Goal: Task Accomplishment & Management: Manage account settings

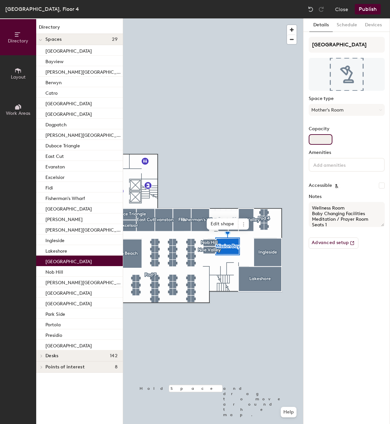
click at [323, 139] on input "Capacity" at bounding box center [321, 139] width 24 height 11
type input "1"
click at [321, 224] on textarea "Wellness Room Baby Changing Facilities Meditation / Prayer Room Seats 1" at bounding box center [347, 214] width 76 height 25
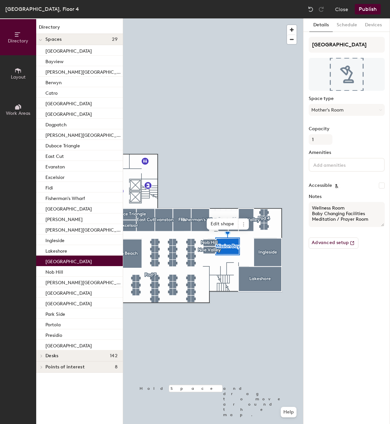
click at [384, 225] on textarea "Wellness Room Baby Changing Facilities Meditation / Prayer Room" at bounding box center [347, 214] width 76 height 25
click at [383, 227] on textarea "Wellness Room Baby Changing Facilities Meditation / Prayer Room" at bounding box center [347, 215] width 76 height 26
type textarea "Wellness Room Baby Changing Facilities Meditation / Prayer Room"
click at [341, 288] on div "Details Schedule Devices Mission Bay Space type Mother's Room Capacity 1 Amenit…" at bounding box center [347, 221] width 87 height 406
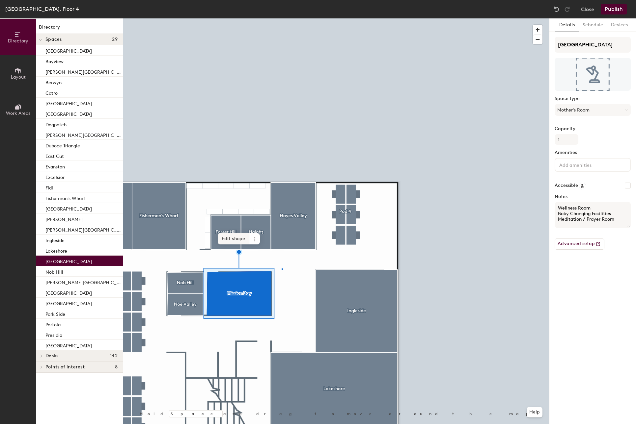
click at [282, 18] on div at bounding box center [336, 18] width 426 height 0
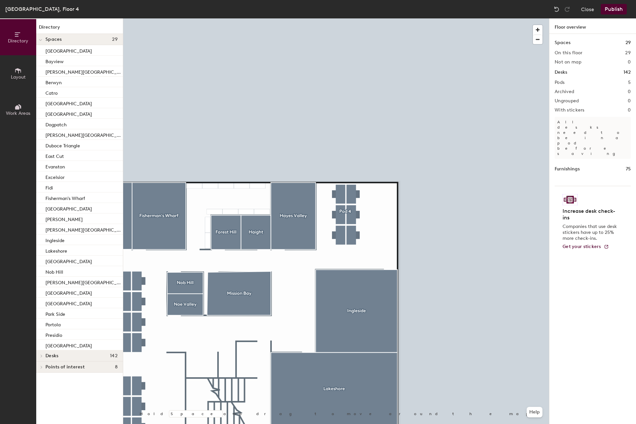
click at [25, 76] on span "Layout" at bounding box center [18, 77] width 15 height 6
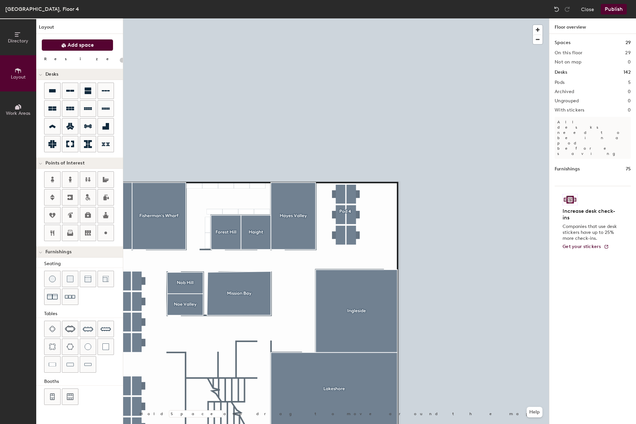
click at [81, 43] on span "Add space" at bounding box center [81, 45] width 26 height 7
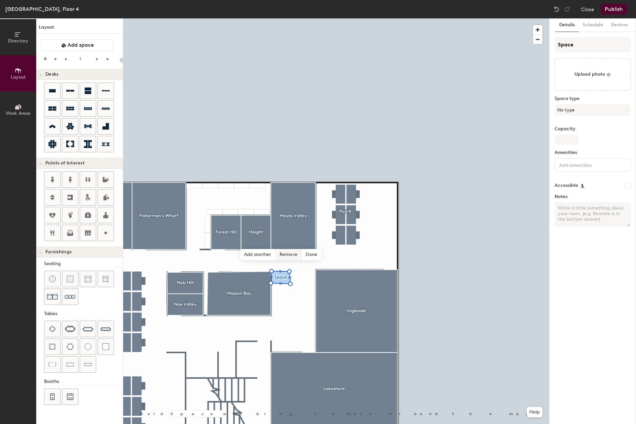
click at [295, 254] on span "Remove" at bounding box center [289, 254] width 26 height 11
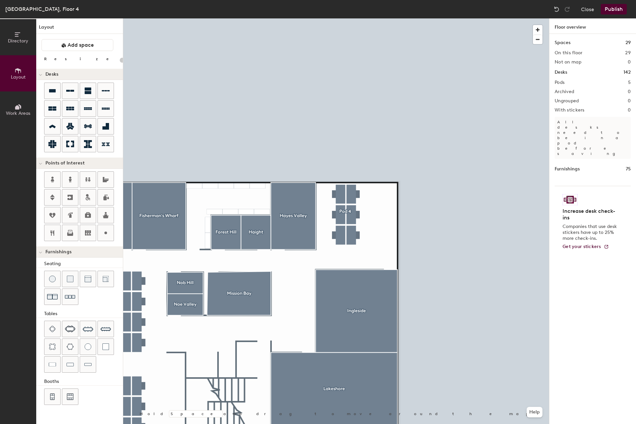
click at [390, 11] on button "Publish" at bounding box center [614, 9] width 26 height 11
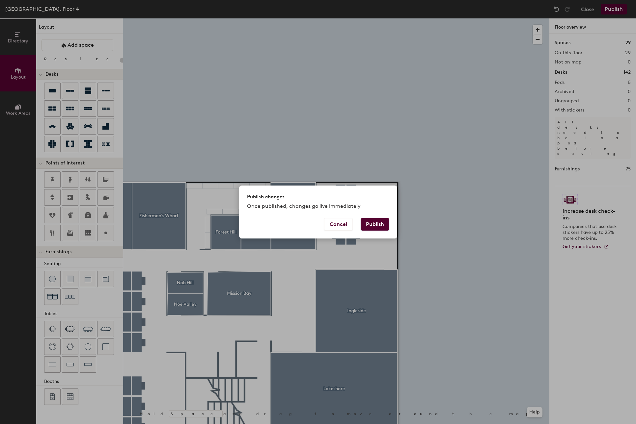
click at [372, 221] on button "Publish" at bounding box center [375, 224] width 29 height 13
type input "20"
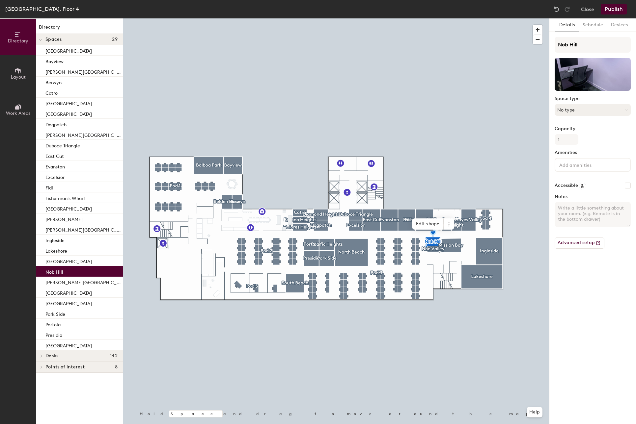
click at [583, 106] on button "No type" at bounding box center [593, 110] width 76 height 12
click at [585, 12] on button "Close" at bounding box center [587, 9] width 13 height 11
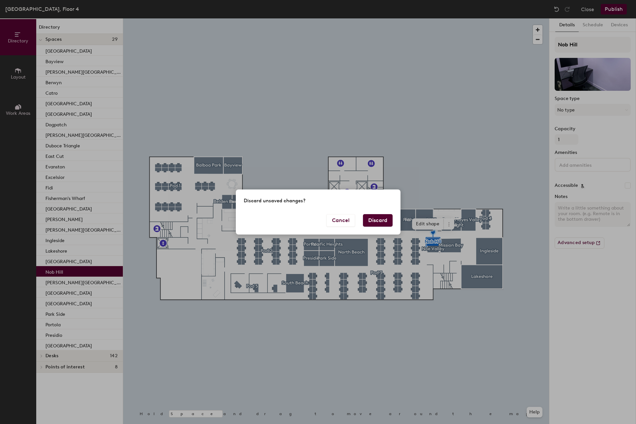
click at [381, 221] on button "Discard" at bounding box center [378, 220] width 30 height 13
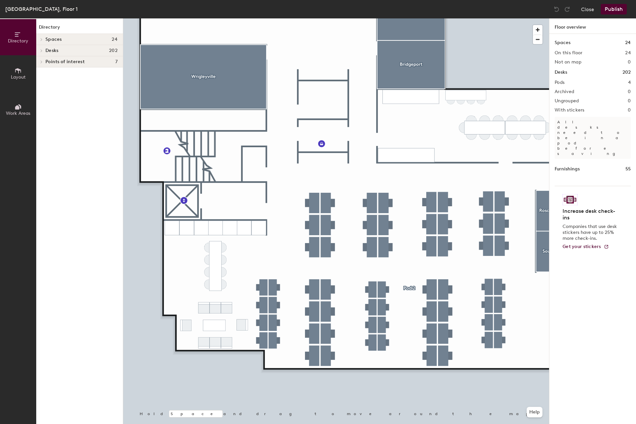
click at [23, 77] on span "Layout" at bounding box center [18, 77] width 15 height 6
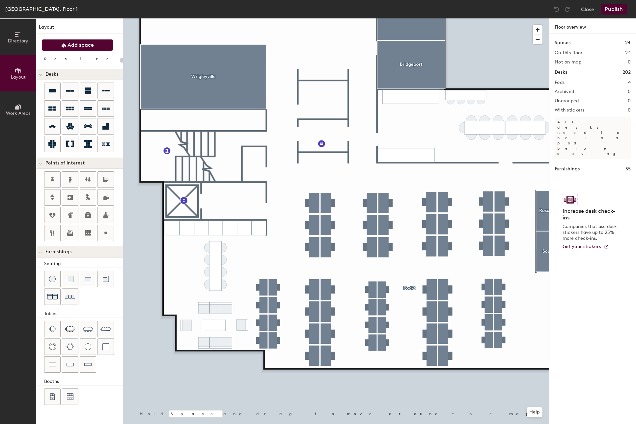
click at [73, 43] on span "Add space" at bounding box center [81, 45] width 26 height 7
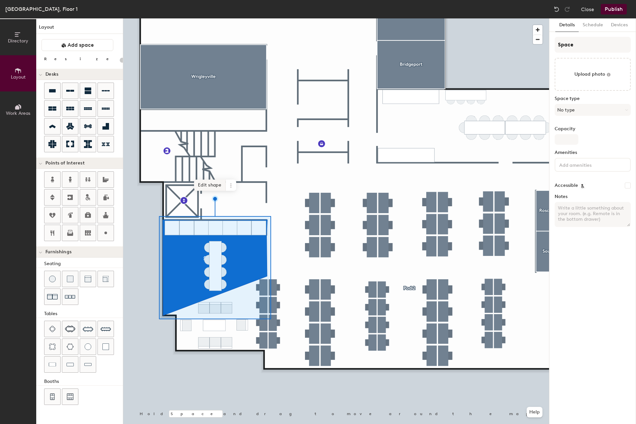
click at [210, 182] on span "Edit shape" at bounding box center [210, 185] width 32 height 11
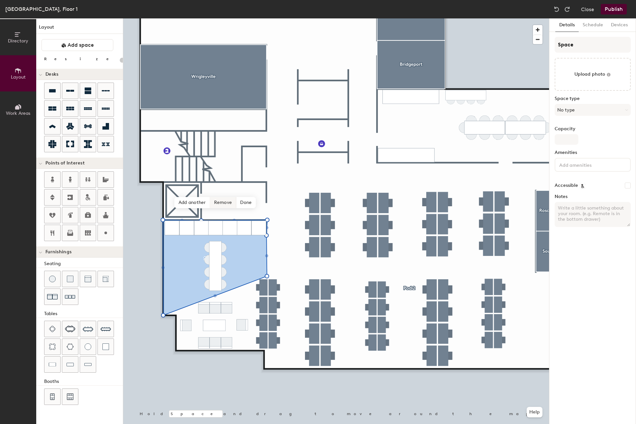
click at [222, 204] on span "Remove" at bounding box center [223, 202] width 26 height 11
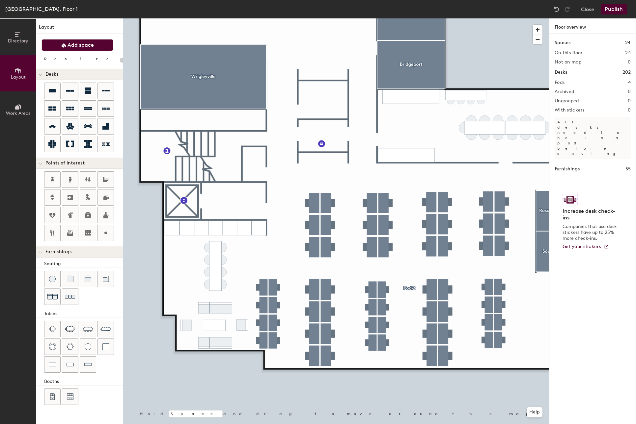
click at [66, 45] on icon at bounding box center [63, 45] width 5 height 5
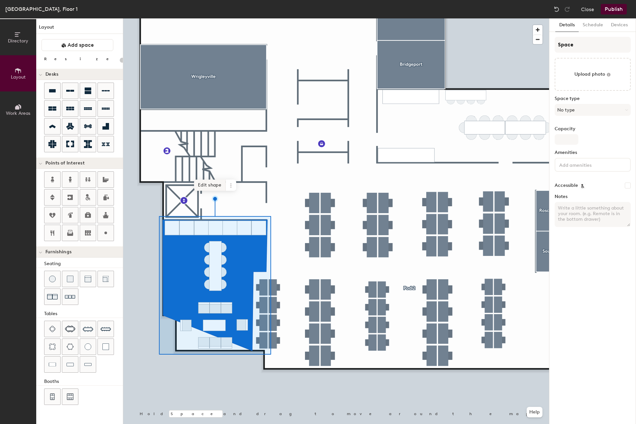
click at [214, 189] on span "Edit shape" at bounding box center [210, 185] width 32 height 11
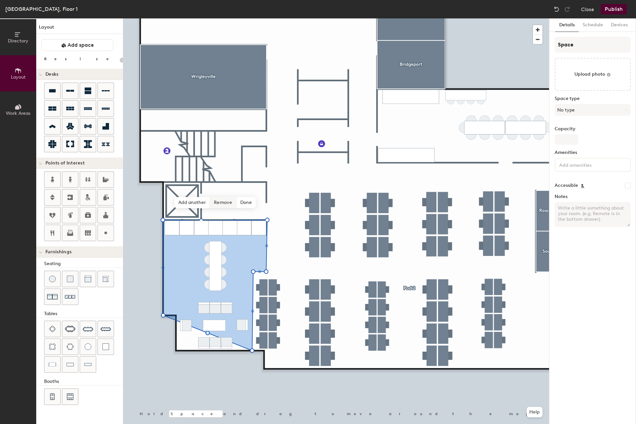
type input "20"
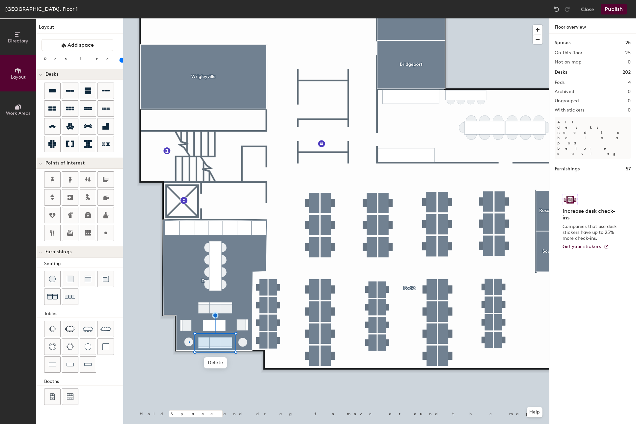
click at [189, 18] on div at bounding box center [336, 18] width 426 height 0
click at [243, 18] on div at bounding box center [336, 18] width 426 height 0
click at [209, 18] on div at bounding box center [336, 18] width 426 height 0
click at [175, 18] on div at bounding box center [336, 18] width 426 height 0
click at [41, 165] on icon at bounding box center [40, 163] width 3 height 1
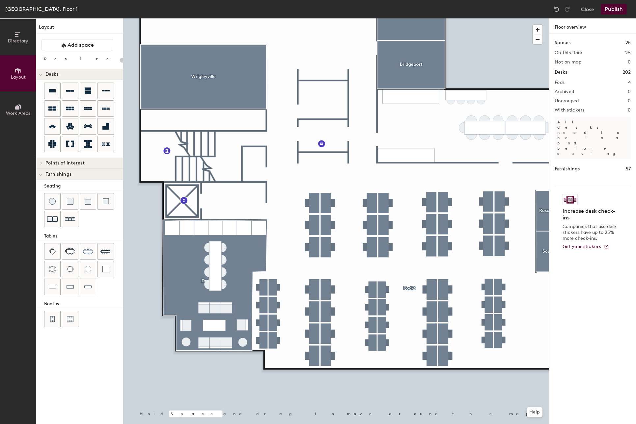
click at [41, 165] on icon at bounding box center [41, 163] width 3 height 3
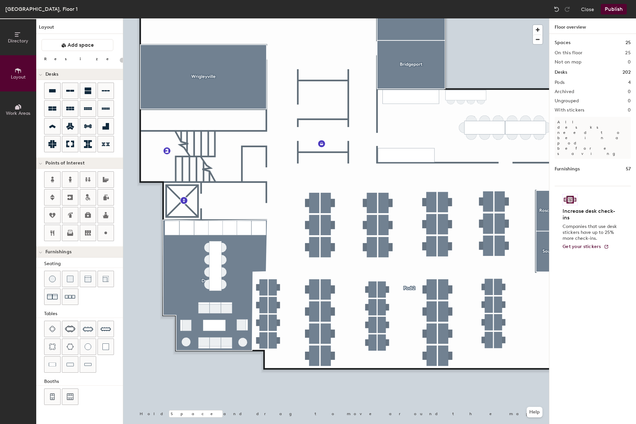
click at [41, 165] on icon at bounding box center [40, 163] width 3 height 1
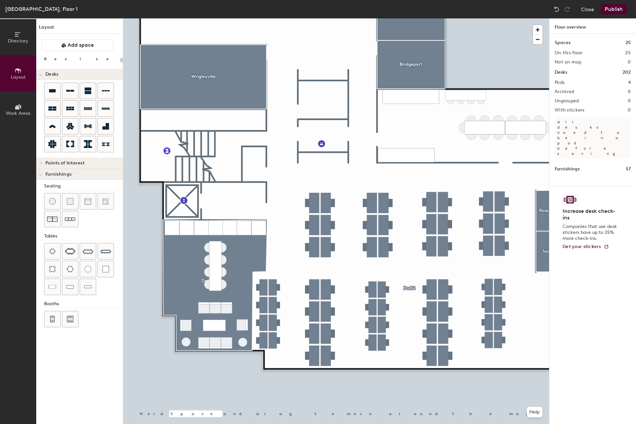
click at [41, 164] on icon at bounding box center [41, 163] width 3 height 3
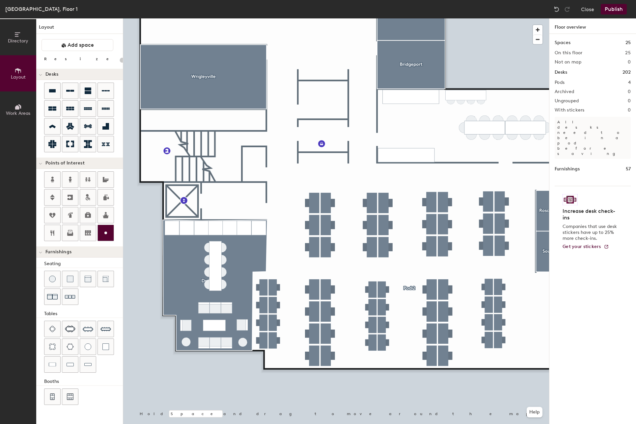
click at [105, 231] on icon at bounding box center [106, 233] width 8 height 8
click at [308, 18] on div at bounding box center [336, 18] width 426 height 0
click at [343, 135] on span "Delete" at bounding box center [343, 138] width 23 height 11
click at [106, 232] on icon at bounding box center [106, 233] width 8 height 8
type input "20"
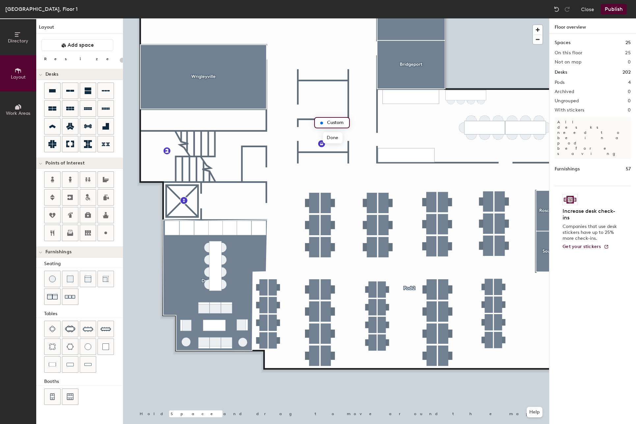
type input "M"
type input "20"
type input "Mail Room"
type input "20"
click at [326, 138] on span "Edit" at bounding box center [323, 137] width 17 height 11
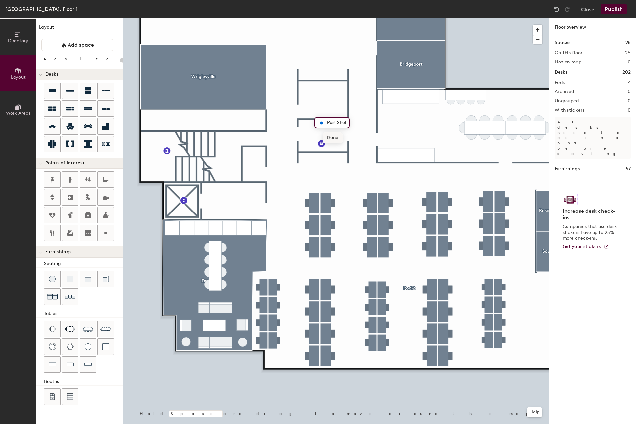
type input "Post Shelf"
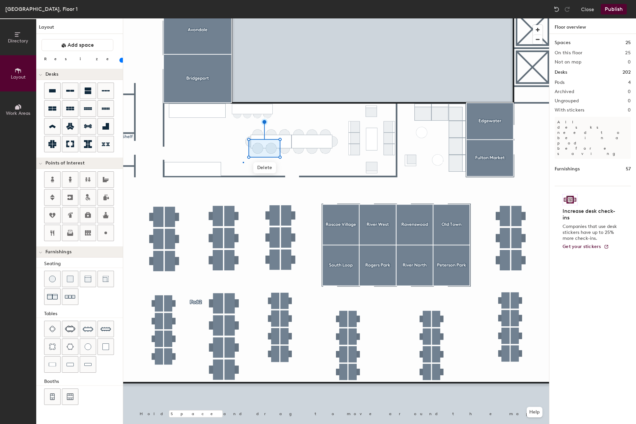
click at [243, 18] on div at bounding box center [336, 18] width 426 height 0
type input "20"
click at [50, 215] on icon at bounding box center [52, 215] width 6 height 5
click at [87, 216] on icon at bounding box center [88, 215] width 6 height 6
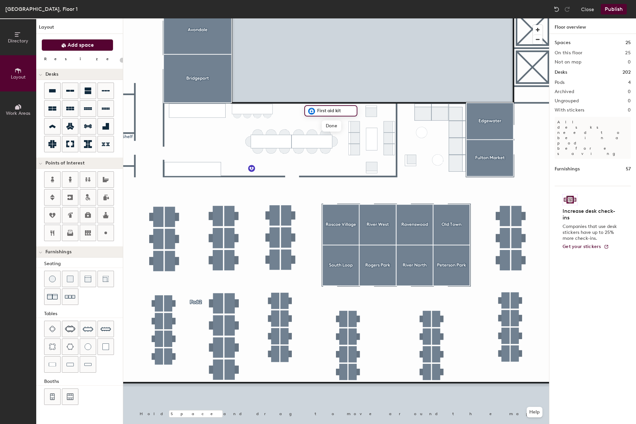
click at [105, 50] on button "Add space" at bounding box center [77, 45] width 72 height 12
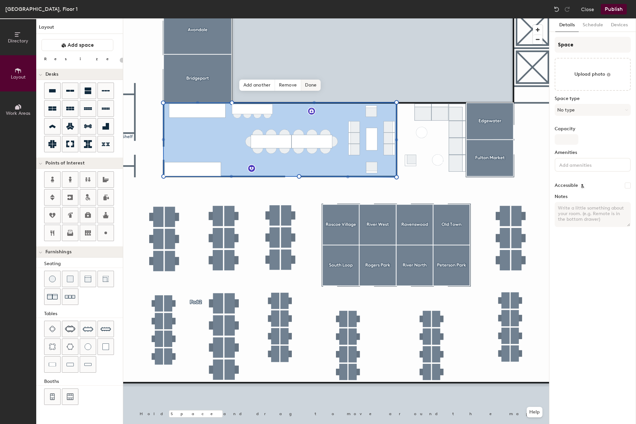
type input "20"
click at [569, 46] on input "Space" at bounding box center [593, 45] width 76 height 16
paste input "Micro Kitchen Level 1"
type input "Micro Kitchen Level 1"
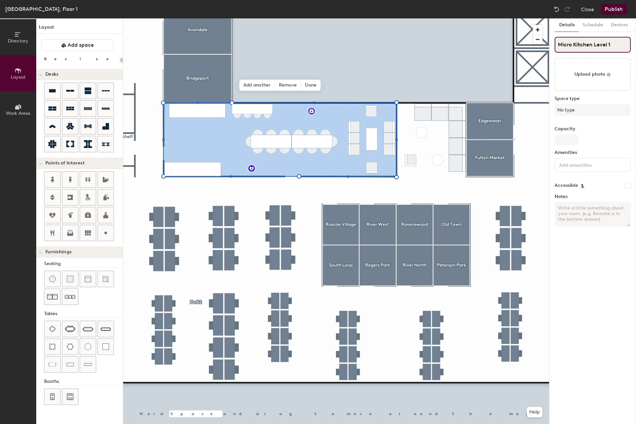
type input "20"
type input "Micro Kitchen Level 1"
click at [578, 216] on textarea "Notes" at bounding box center [593, 214] width 76 height 25
type textarea "B"
type input "20"
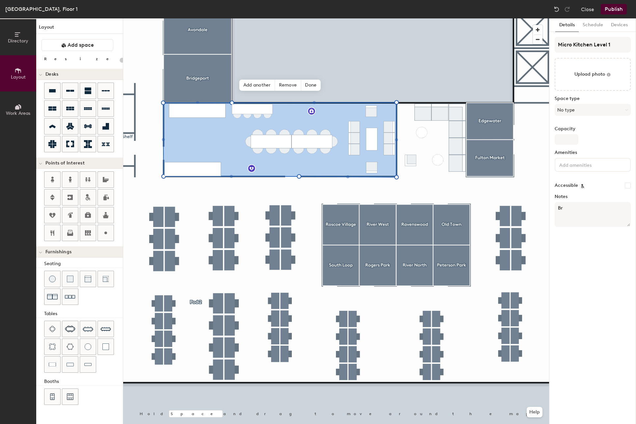
type textarea "Bre"
type input "20"
type textarea "Break"
type input "20"
type textarea "Bre"
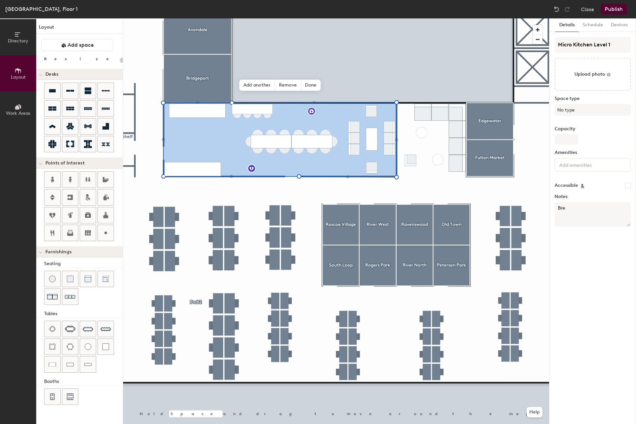
type input "20"
type textarea "B"
click at [595, 112] on button "No type" at bounding box center [593, 110] width 76 height 12
click at [581, 126] on div "Break Room" at bounding box center [595, 127] width 81 height 10
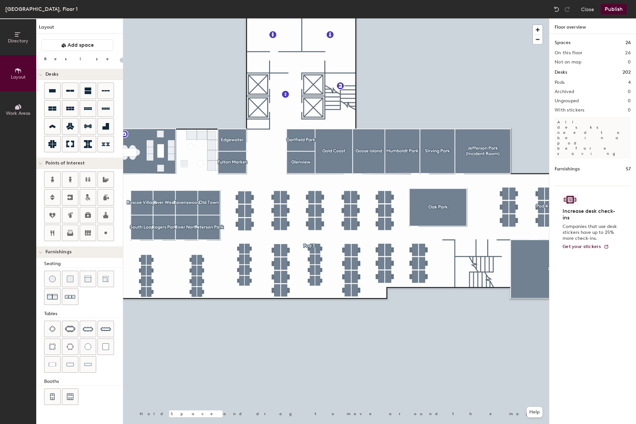
click at [180, 18] on div at bounding box center [336, 18] width 426 height 0
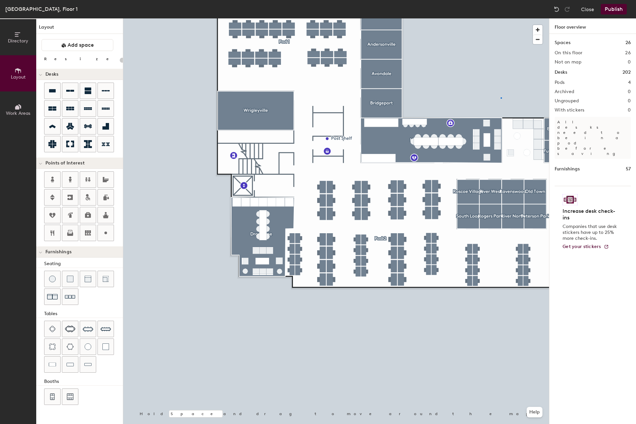
click at [501, 18] on div at bounding box center [336, 18] width 426 height 0
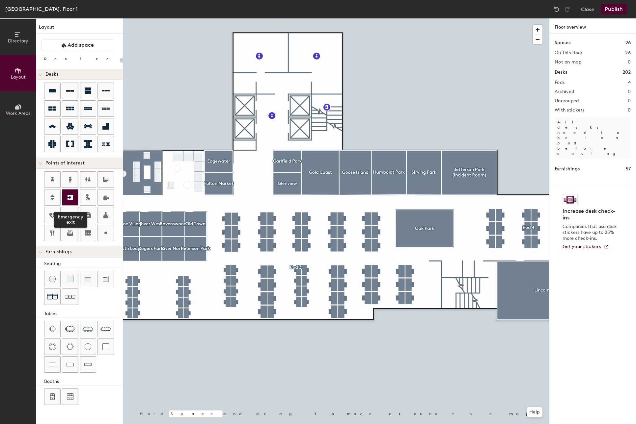
click at [66, 199] on div at bounding box center [70, 198] width 16 height 16
click at [210, 18] on div at bounding box center [336, 18] width 426 height 0
click at [54, 199] on icon at bounding box center [52, 198] width 8 height 8
type input "20"
click at [72, 199] on icon at bounding box center [70, 197] width 5 height 5
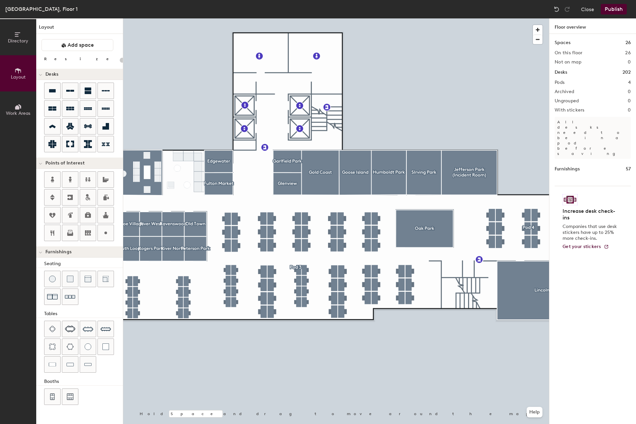
click at [610, 12] on button "Publish" at bounding box center [614, 9] width 26 height 11
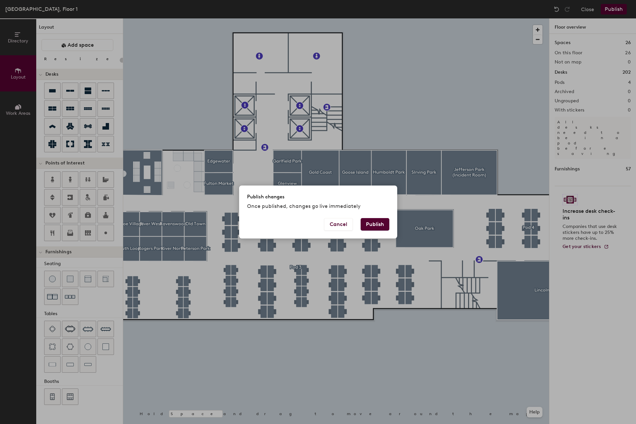
click at [375, 221] on button "Publish" at bounding box center [375, 224] width 29 height 13
type input "20"
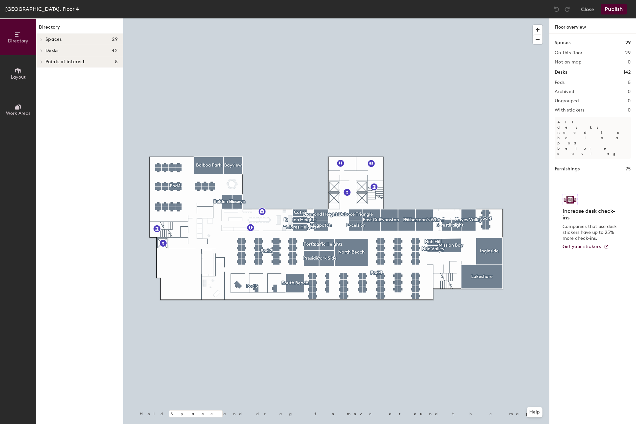
click at [25, 79] on span "Layout" at bounding box center [18, 77] width 15 height 6
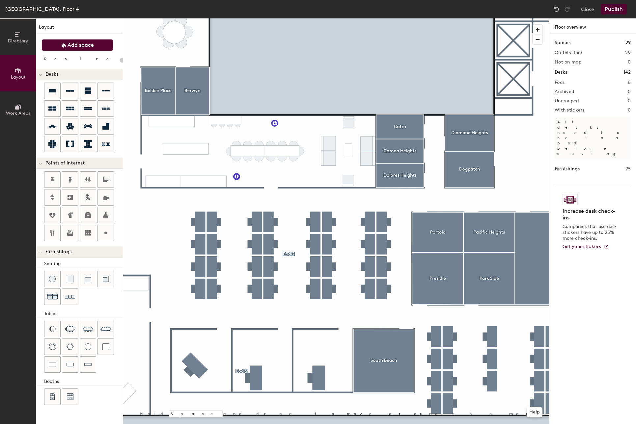
click at [73, 44] on span "Add space" at bounding box center [81, 45] width 26 height 7
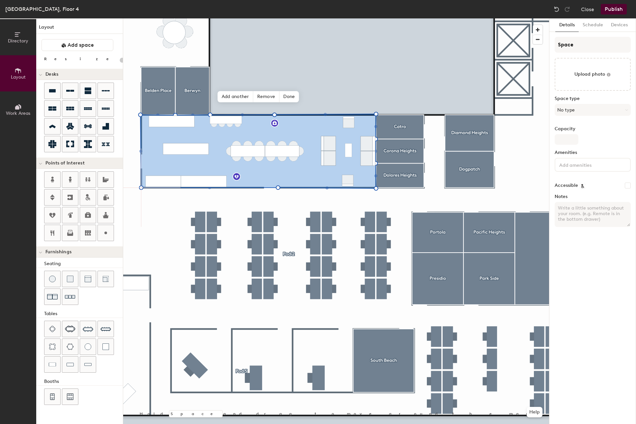
type input "20"
click at [568, 43] on input "Space" at bounding box center [593, 45] width 76 height 16
paste input "Micro Kitchen Level 1"
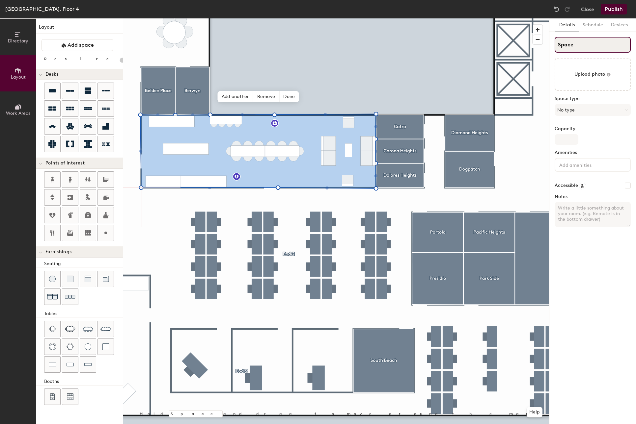
type input "Micro Kitchen Level 1"
type input "20"
type input "Micro Kitchen Level"
type input "20"
type input "Micro Kitchen Level 4"
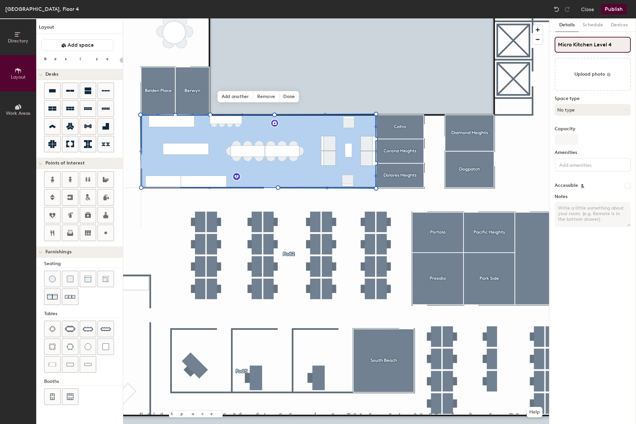
type input "20"
type input "Micro Kitchen Level 4"
click at [589, 111] on button "No type" at bounding box center [593, 110] width 76 height 12
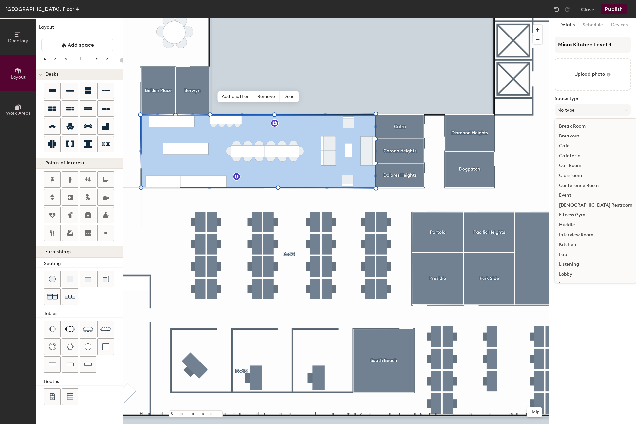
click at [579, 127] on div "Break Room" at bounding box center [595, 127] width 81 height 10
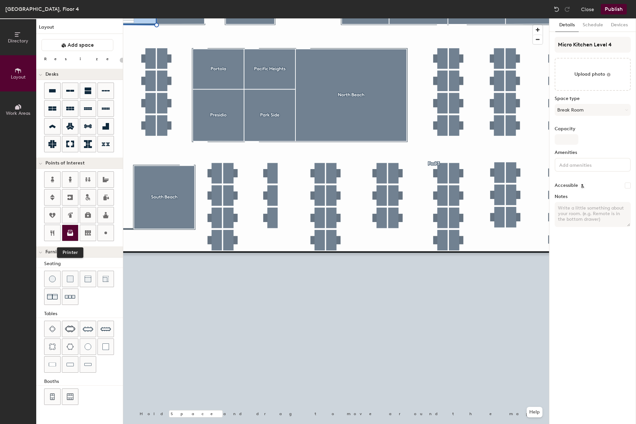
click at [69, 234] on icon at bounding box center [70, 232] width 4 height 4
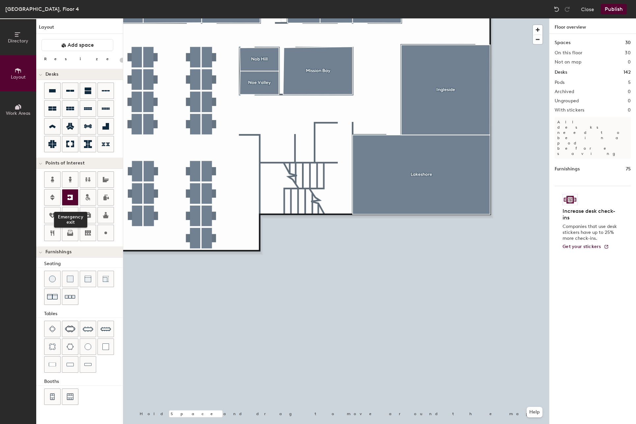
click at [71, 197] on icon at bounding box center [70, 198] width 8 height 8
click at [331, 150] on input "Emergency exit" at bounding box center [329, 150] width 41 height 9
click at [303, 154] on img at bounding box center [305, 151] width 8 height 8
click at [303, 18] on div at bounding box center [336, 18] width 426 height 0
click at [298, 18] on div at bounding box center [336, 18] width 426 height 0
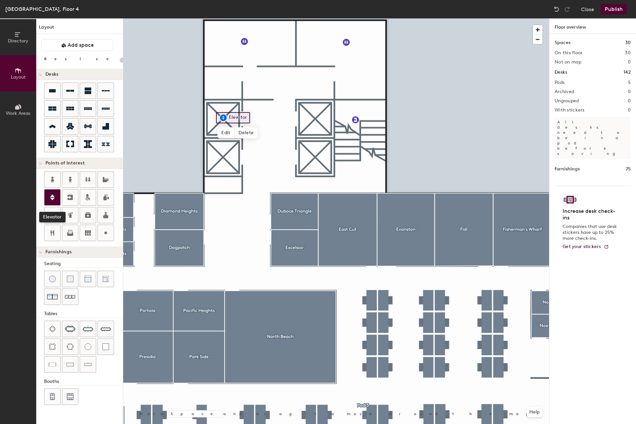
click at [55, 199] on icon at bounding box center [52, 198] width 8 height 8
click at [58, 195] on div at bounding box center [52, 198] width 16 height 16
click at [53, 191] on div at bounding box center [52, 198] width 16 height 16
type input "20"
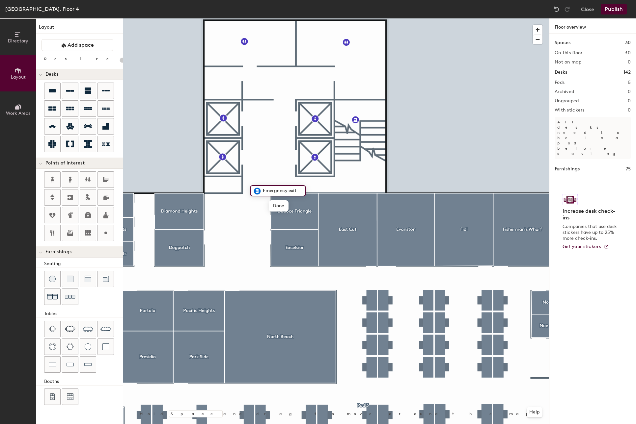
click at [299, 191] on input "Emergency exit" at bounding box center [281, 190] width 41 height 9
type input "Emergency exit 1"
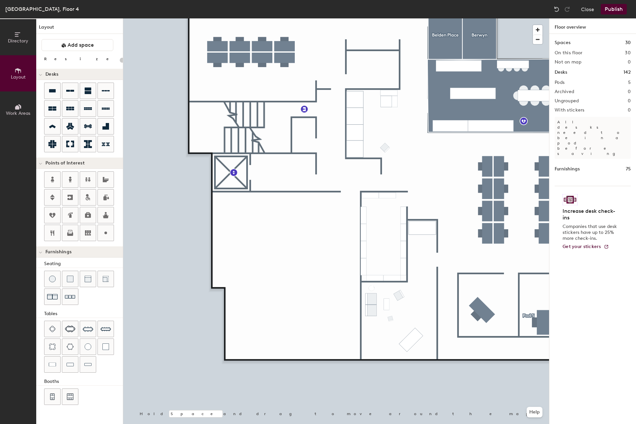
click at [305, 18] on div at bounding box center [336, 18] width 426 height 0
click at [339, 18] on div at bounding box center [336, 18] width 426 height 0
type input "20"
click at [304, 124] on span "Edit" at bounding box center [306, 124] width 17 height 11
type input "Emergency exit 2"
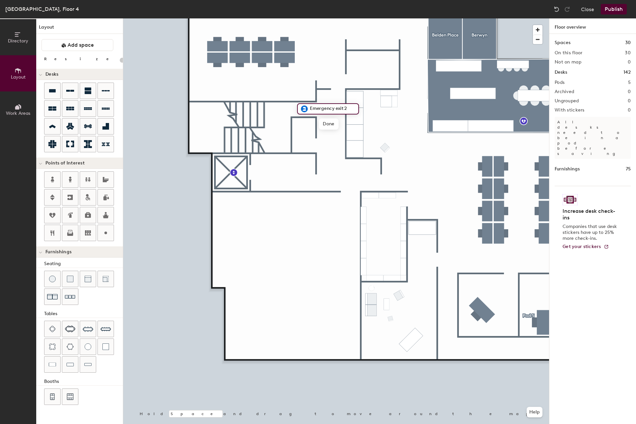
click at [471, 18] on div at bounding box center [336, 18] width 426 height 0
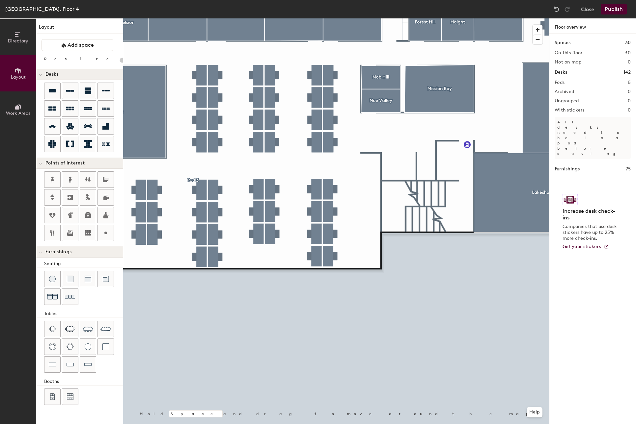
click at [468, 18] on div at bounding box center [336, 18] width 426 height 0
type input "20"
click at [467, 161] on span "Edit" at bounding box center [469, 159] width 17 height 11
type input "Emergency exit 3"
click at [397, 18] on div at bounding box center [336, 18] width 426 height 0
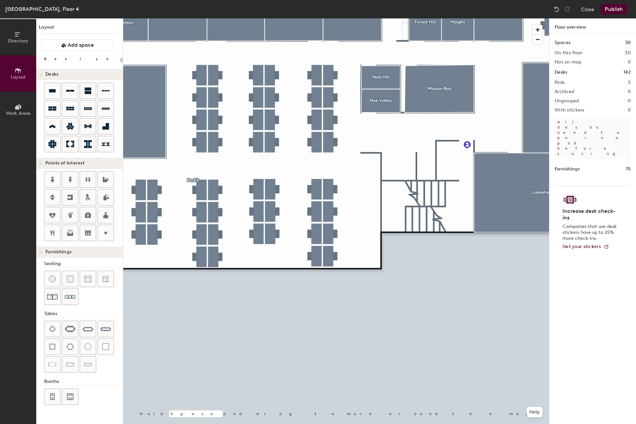
click at [616, 11] on button "Publish" at bounding box center [614, 9] width 26 height 11
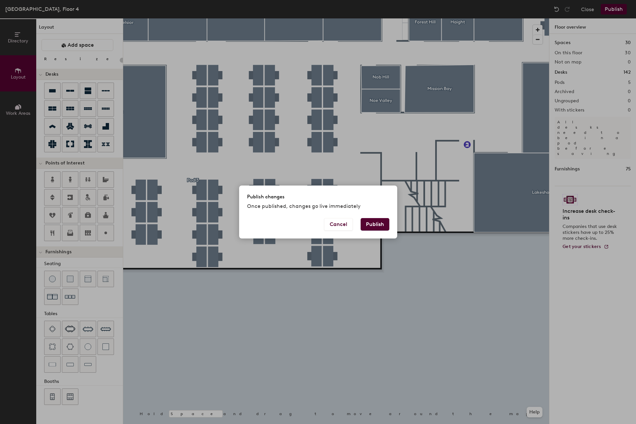
click at [375, 227] on button "Publish" at bounding box center [375, 224] width 29 height 13
type input "20"
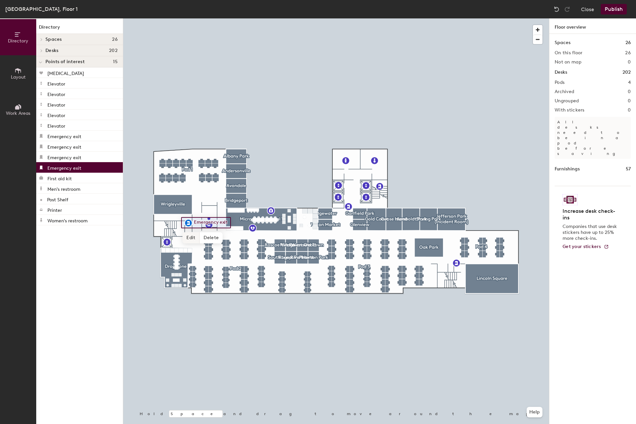
click at [189, 240] on span "Edit" at bounding box center [190, 237] width 17 height 11
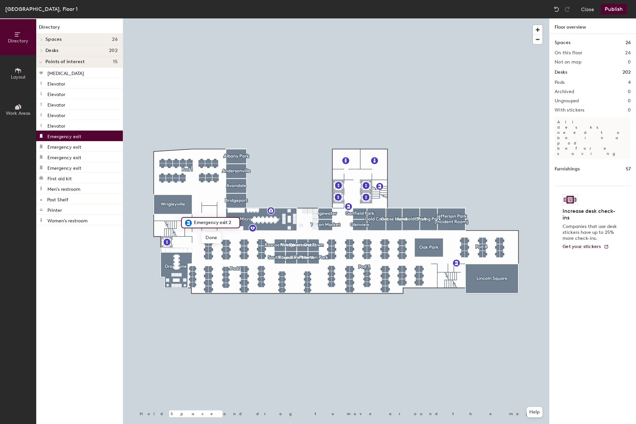
type input "Emergency exit 2"
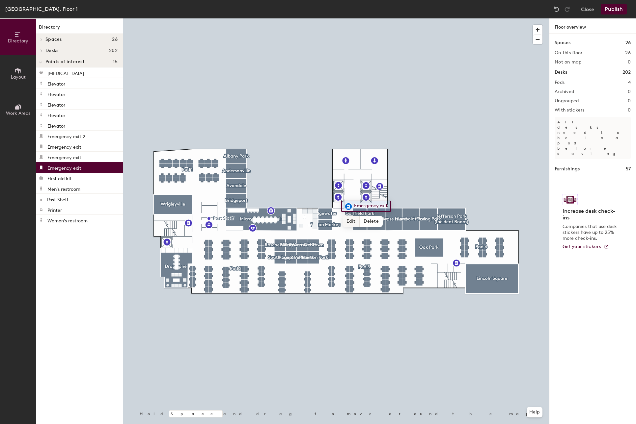
click at [348, 224] on span "Edit" at bounding box center [350, 221] width 17 height 11
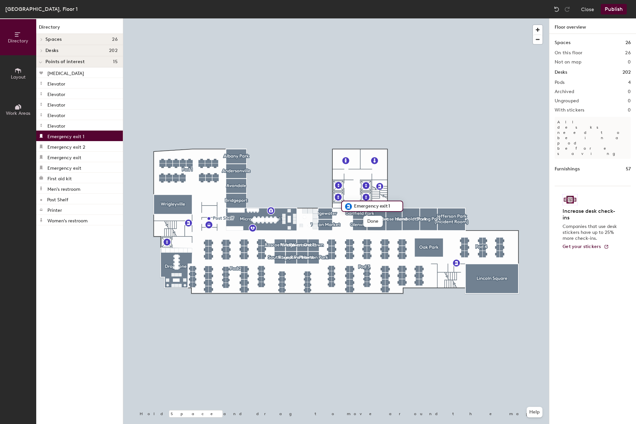
type input "Emergency exit 1"
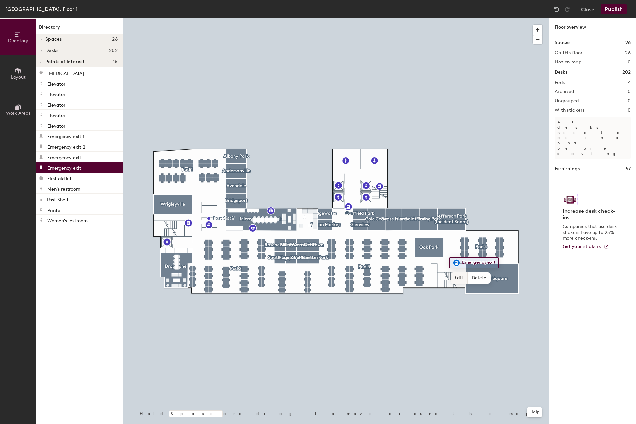
click at [461, 277] on span "Edit" at bounding box center [458, 278] width 17 height 11
type input "Emergency exit 3"
click at [617, 8] on button "Publish" at bounding box center [614, 9] width 26 height 11
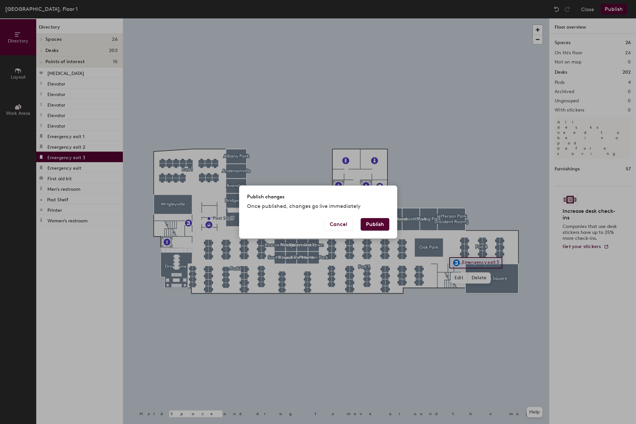
click at [370, 221] on button "Publish" at bounding box center [375, 224] width 29 height 13
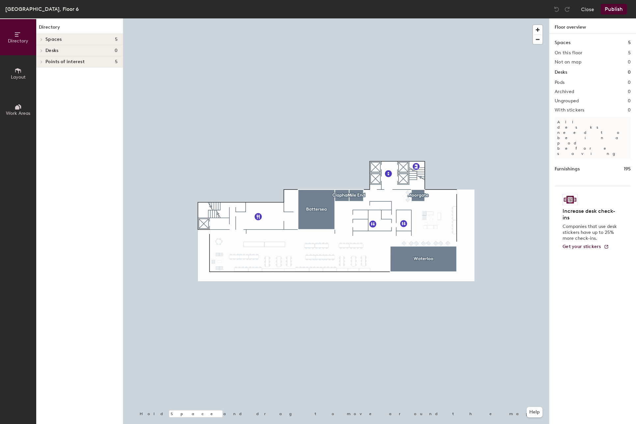
click at [17, 69] on icon at bounding box center [18, 70] width 6 height 5
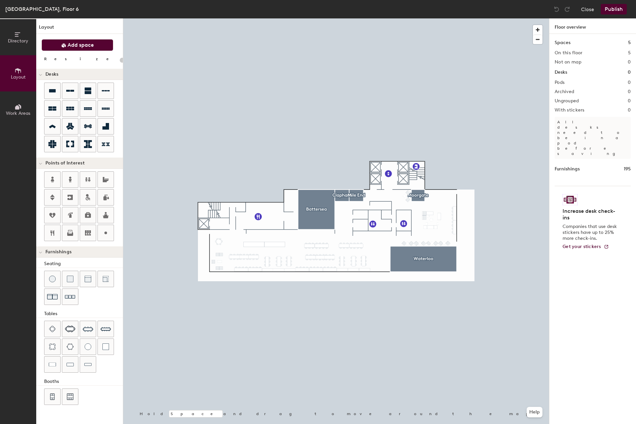
click at [73, 46] on span "Add space" at bounding box center [81, 45] width 26 height 7
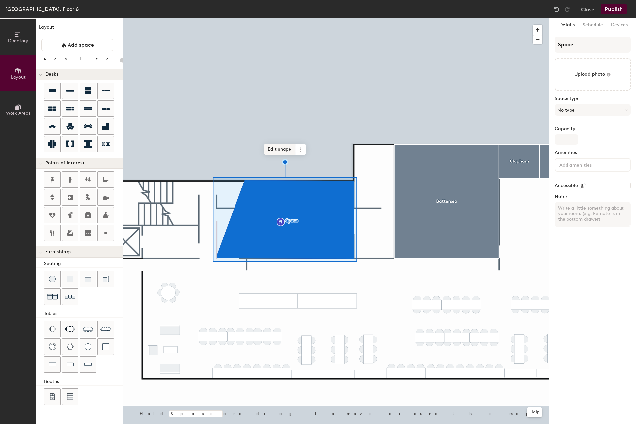
click at [277, 146] on span "Edit shape" at bounding box center [280, 149] width 32 height 11
click at [280, 149] on span "Edit shape" at bounding box center [280, 149] width 32 height 11
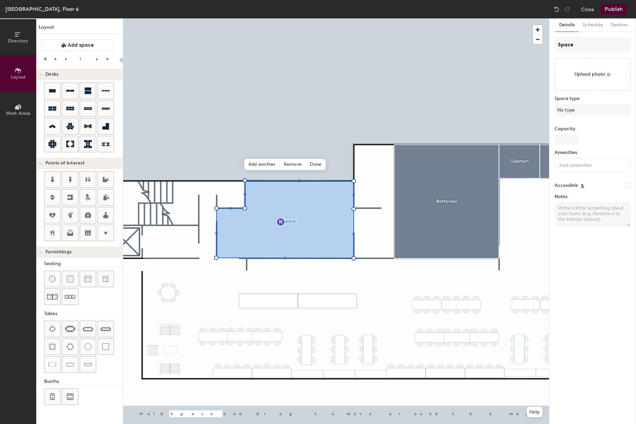
type input "20"
click at [561, 46] on input "Space" at bounding box center [593, 45] width 76 height 16
type input "K"
type input "20"
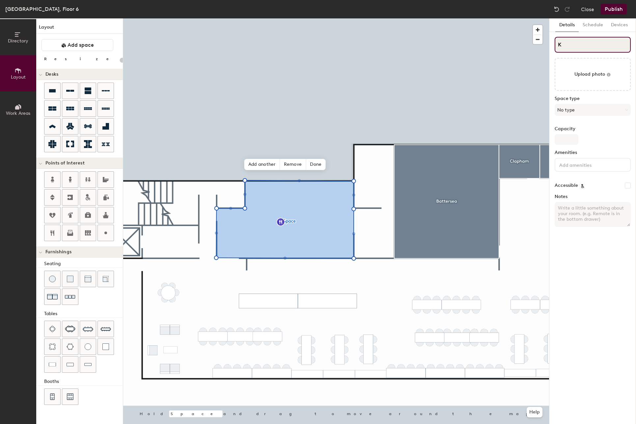
type input "Ki"
type input "20"
type input "Kitchen"
type input "20"
type input "Kitchen"
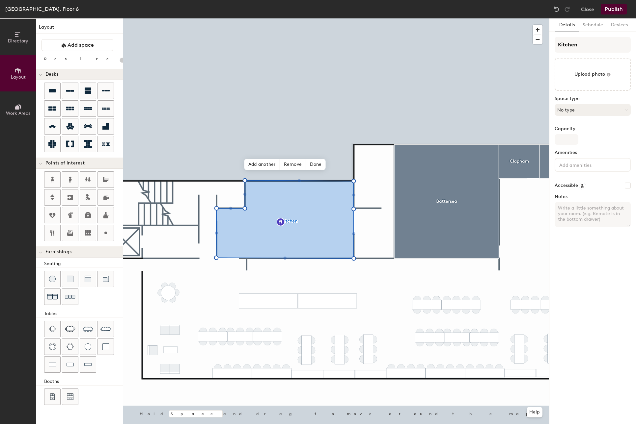
click at [583, 114] on button "No type" at bounding box center [593, 110] width 76 height 12
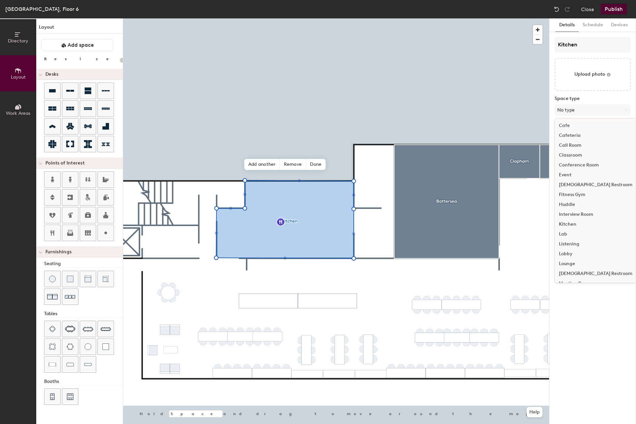
scroll to position [21, 0]
click at [569, 221] on div "Kitchen" at bounding box center [595, 224] width 81 height 10
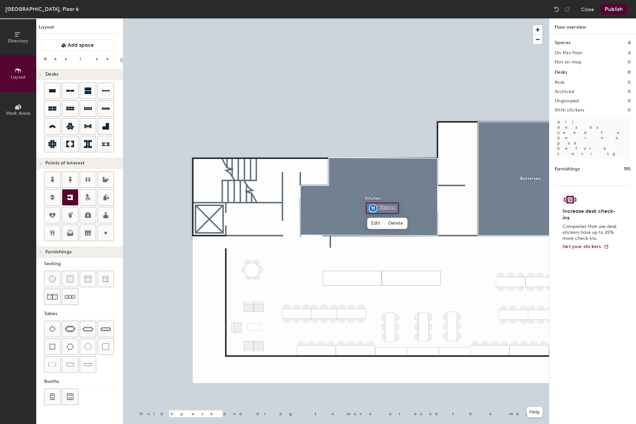
click at [69, 196] on icon at bounding box center [70, 197] width 5 height 5
type input "20"
click at [332, 235] on input "Emergency exit" at bounding box center [315, 234] width 41 height 9
type input "Emergency exit 2"
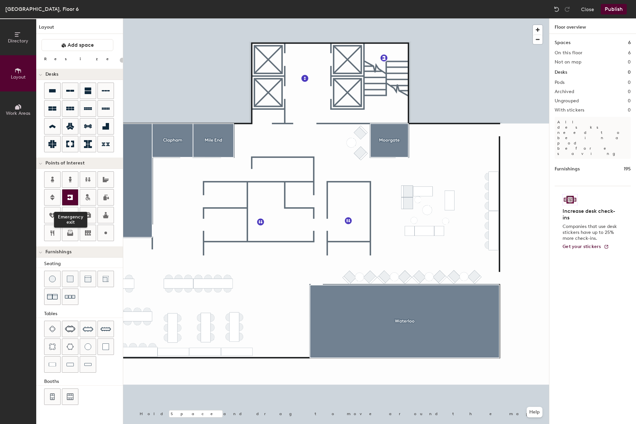
click at [71, 197] on icon at bounding box center [70, 198] width 8 height 8
type input "20"
type input "Emergency exit 1"
click at [306, 18] on div at bounding box center [336, 18] width 426 height 0
click at [55, 199] on icon at bounding box center [52, 198] width 8 height 8
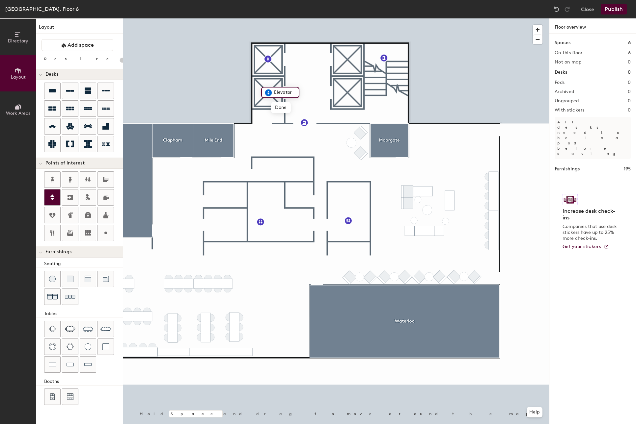
click at [53, 198] on icon at bounding box center [52, 198] width 8 height 8
click at [52, 196] on icon at bounding box center [52, 198] width 5 height 6
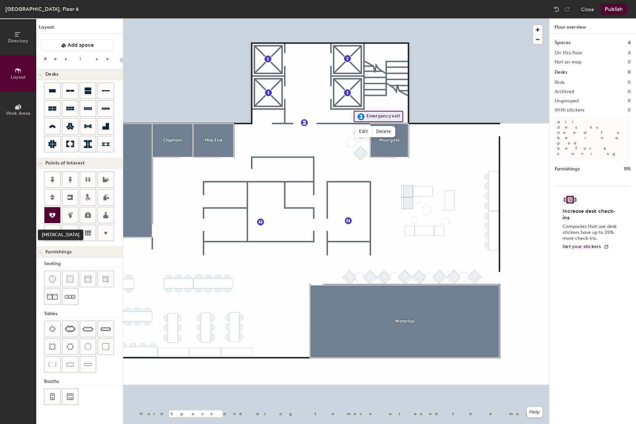
click at [52, 215] on icon at bounding box center [52, 215] width 8 height 8
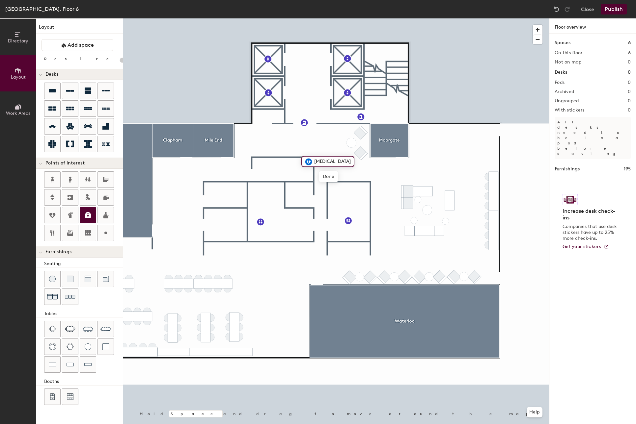
click at [86, 215] on icon at bounding box center [88, 215] width 6 height 6
type input "20"
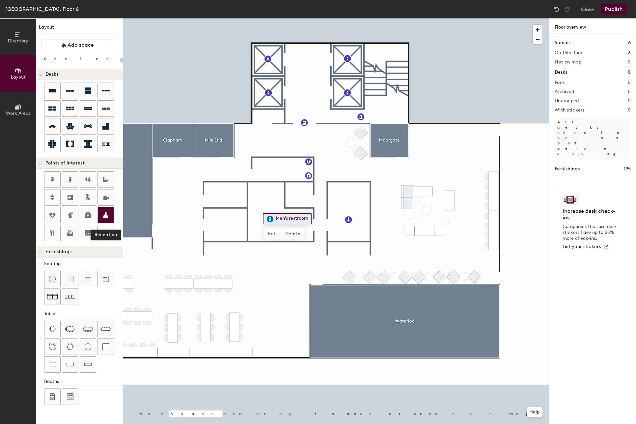
click at [103, 213] on icon at bounding box center [106, 215] width 8 height 8
click at [229, 18] on div at bounding box center [336, 18] width 426 height 0
click at [90, 198] on icon at bounding box center [88, 198] width 8 height 8
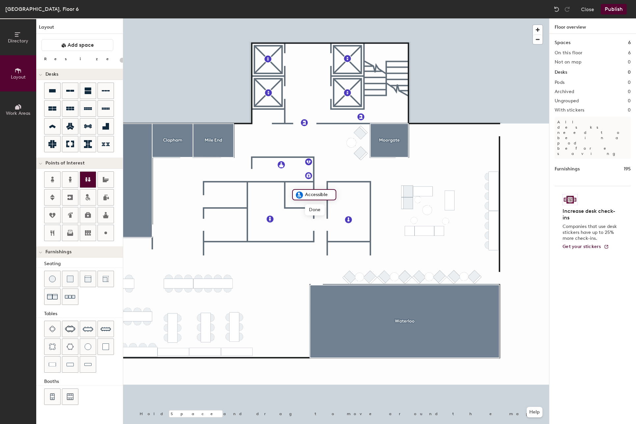
click at [87, 182] on icon at bounding box center [88, 180] width 8 height 8
click at [291, 18] on div at bounding box center [336, 18] width 426 height 0
click at [284, 18] on div at bounding box center [336, 18] width 426 height 0
click at [295, 18] on div at bounding box center [336, 18] width 426 height 0
click at [297, 212] on span "Edit" at bounding box center [301, 217] width 17 height 11
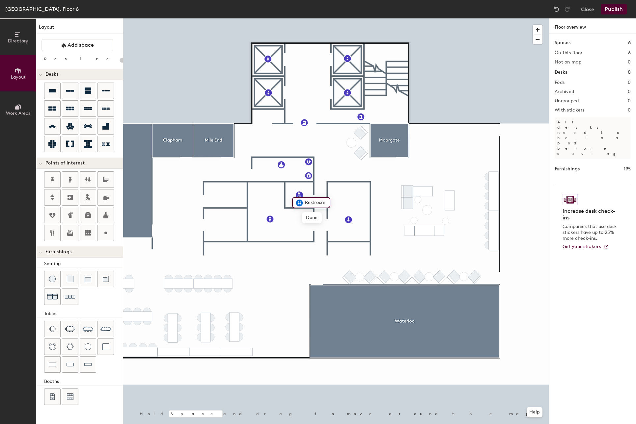
click at [290, 18] on div at bounding box center [336, 18] width 426 height 0
click at [288, 18] on div at bounding box center [336, 18] width 426 height 0
click at [284, 18] on div at bounding box center [336, 18] width 426 height 0
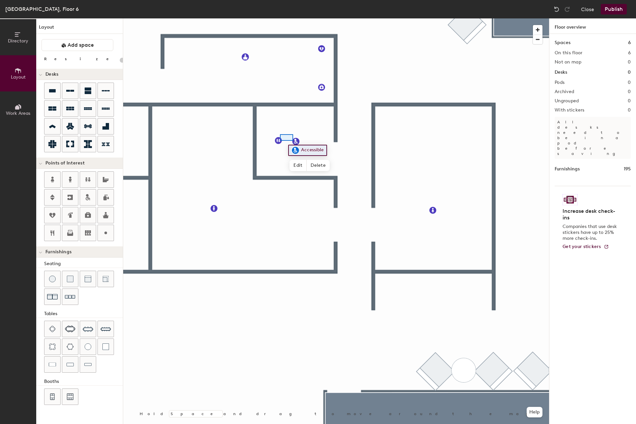
click at [280, 18] on div at bounding box center [336, 18] width 426 height 0
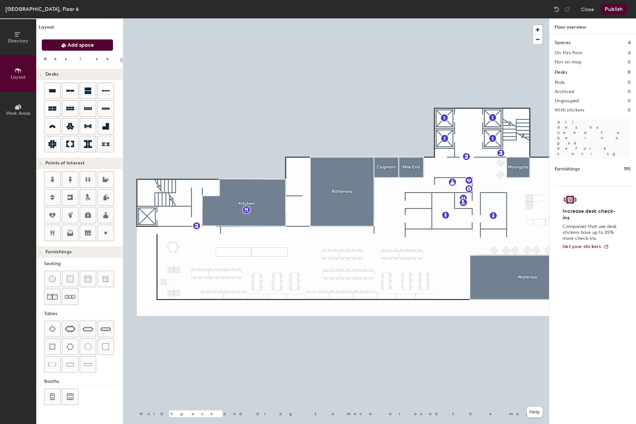
click at [77, 46] on span "Add space" at bounding box center [81, 45] width 26 height 7
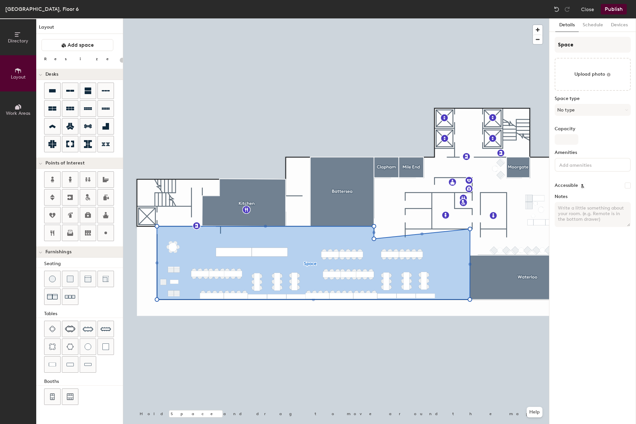
type input "20"
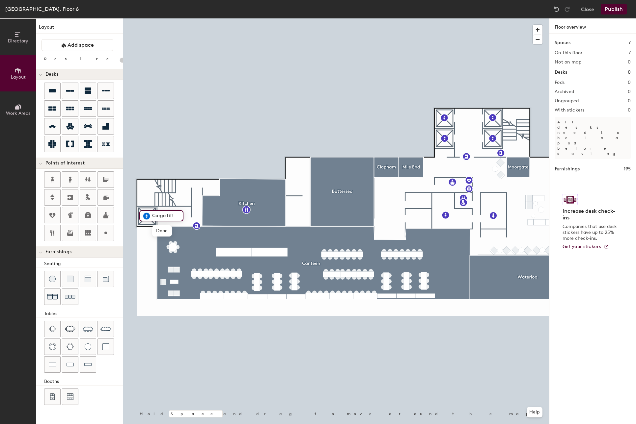
type input "Cargo Lift"
click at [254, 18] on div at bounding box center [336, 18] width 426 height 0
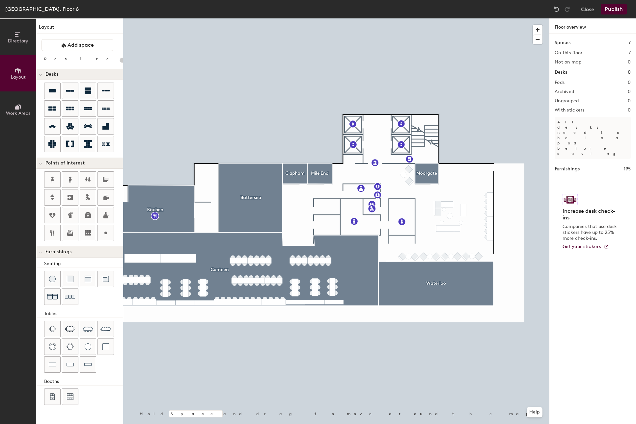
click at [618, 10] on button "Publish" at bounding box center [614, 9] width 26 height 11
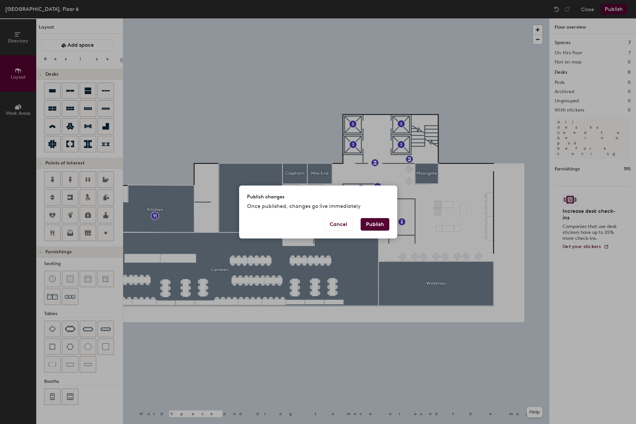
click at [378, 225] on button "Publish" at bounding box center [375, 224] width 29 height 13
type input "20"
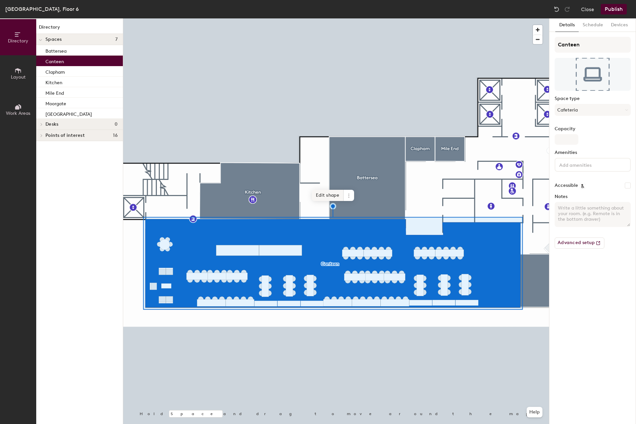
click at [319, 196] on span "Edit shape" at bounding box center [328, 195] width 32 height 11
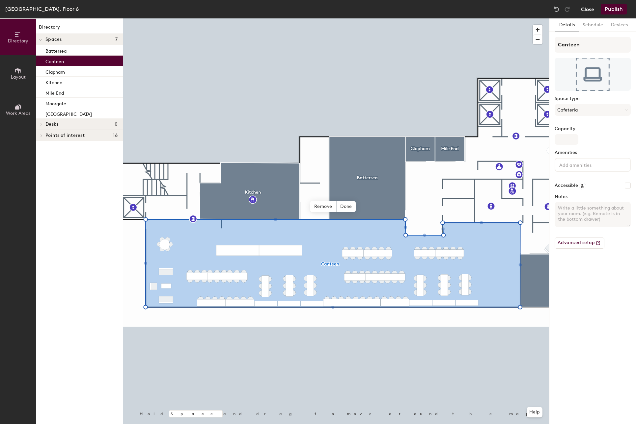
click at [592, 7] on button "Close" at bounding box center [587, 9] width 13 height 11
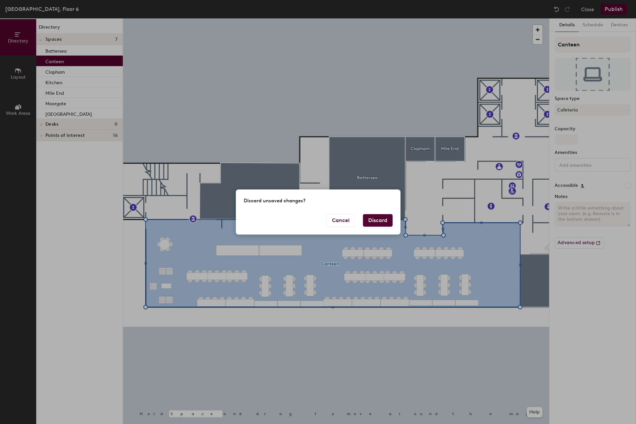
click at [375, 216] on button "Discard" at bounding box center [378, 220] width 30 height 13
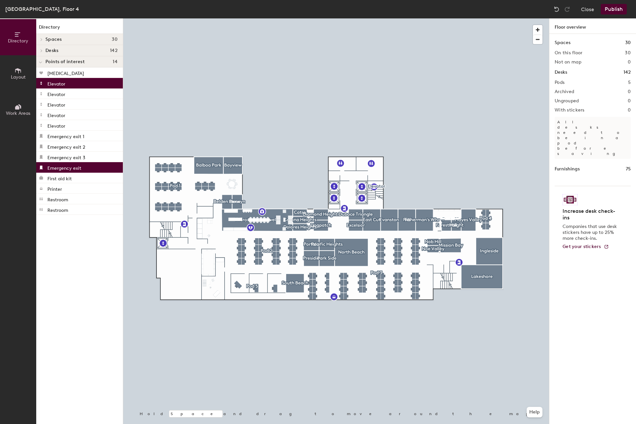
click at [401, 18] on div at bounding box center [336, 18] width 426 height 0
click at [360, 18] on div at bounding box center [336, 18] width 426 height 0
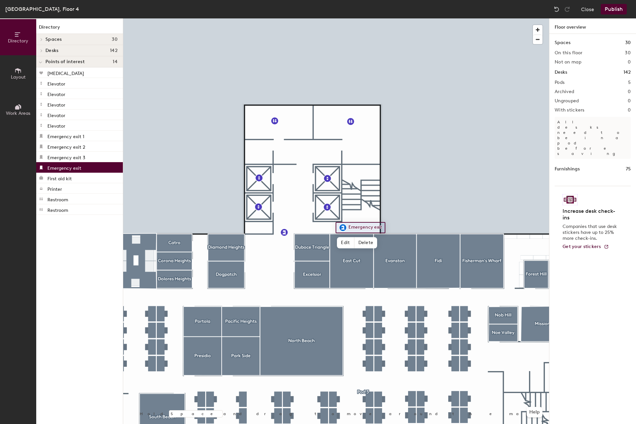
click at [444, 18] on div at bounding box center [336, 18] width 426 height 0
click at [620, 11] on button "Publish" at bounding box center [614, 9] width 26 height 11
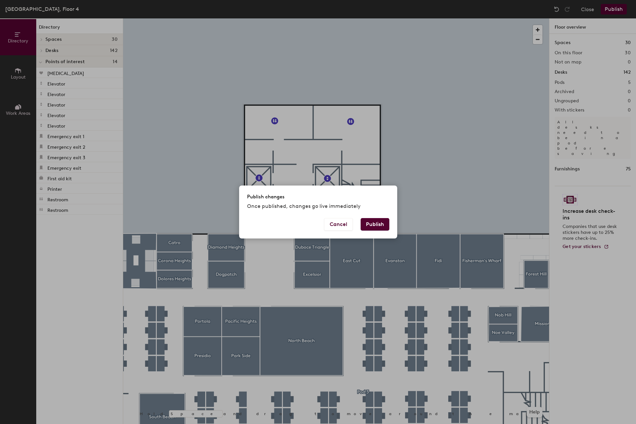
click at [377, 225] on button "Publish" at bounding box center [375, 224] width 29 height 13
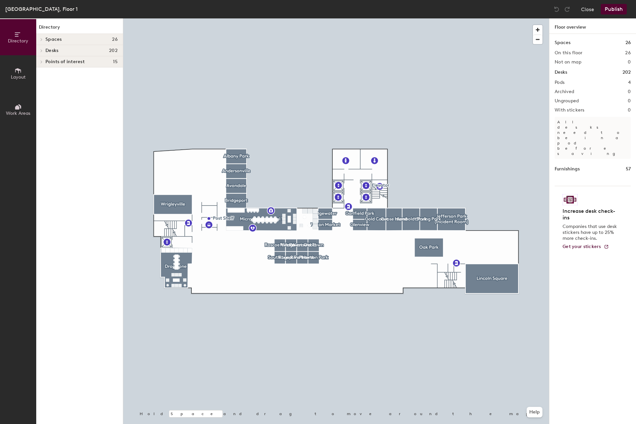
click at [374, 18] on div at bounding box center [336, 18] width 426 height 0
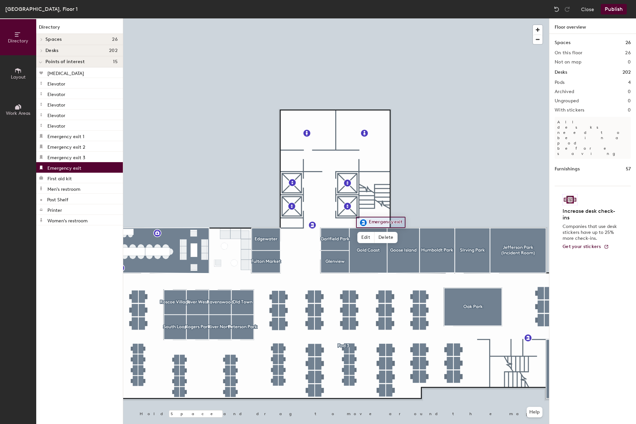
click at [433, 18] on div at bounding box center [336, 18] width 426 height 0
click at [613, 8] on button "Publish" at bounding box center [614, 9] width 26 height 11
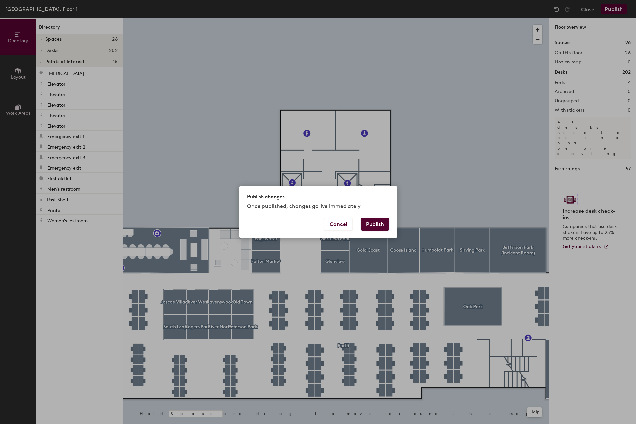
click at [372, 222] on button "Publish" at bounding box center [375, 224] width 29 height 13
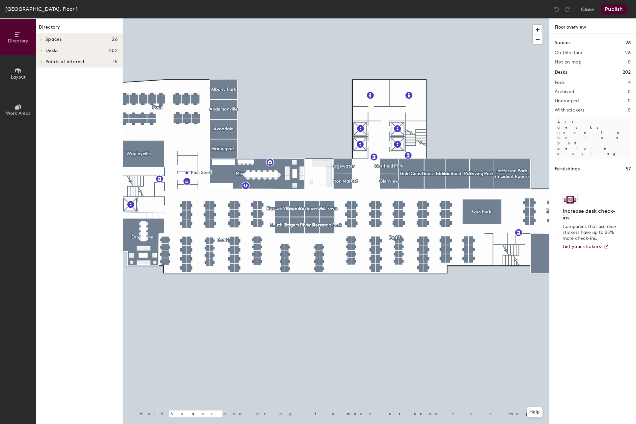
click at [14, 66] on button "Layout" at bounding box center [18, 73] width 36 height 36
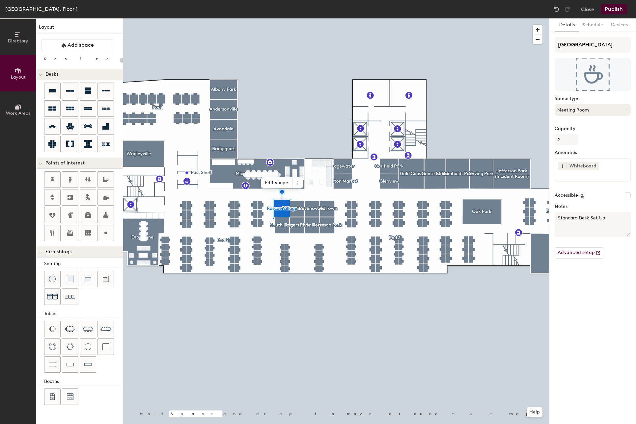
click at [571, 111] on button "Meeting Room" at bounding box center [593, 110] width 76 height 12
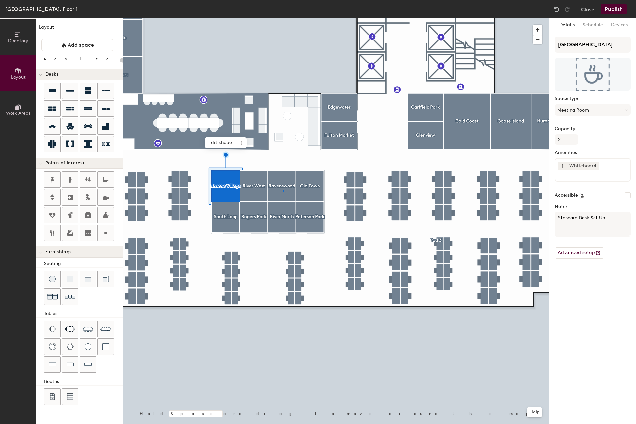
click at [283, 18] on div at bounding box center [336, 18] width 426 height 0
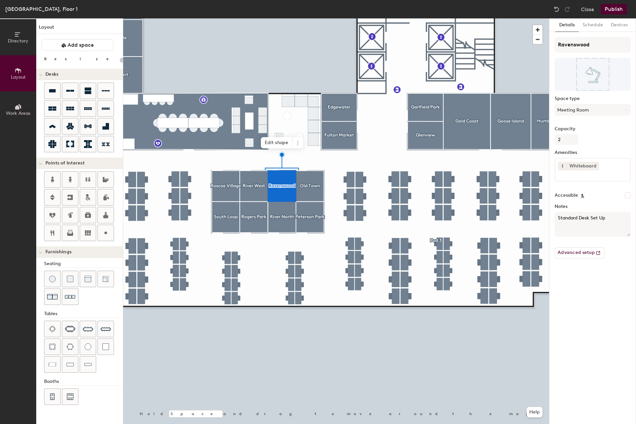
click at [579, 102] on div "Space type Meeting Room" at bounding box center [593, 108] width 76 height 25
click at [579, 109] on button "Meeting Room" at bounding box center [593, 110] width 76 height 12
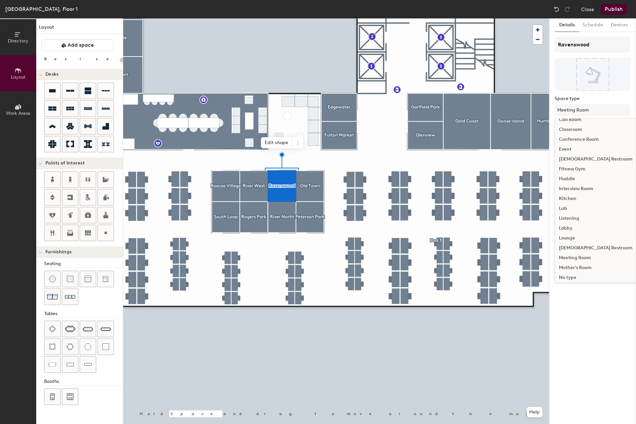
scroll to position [148, 0]
click at [605, 332] on div "Details Schedule Devices Ravenswood Space type Meeting Room Break Room Breakout…" at bounding box center [592, 221] width 87 height 406
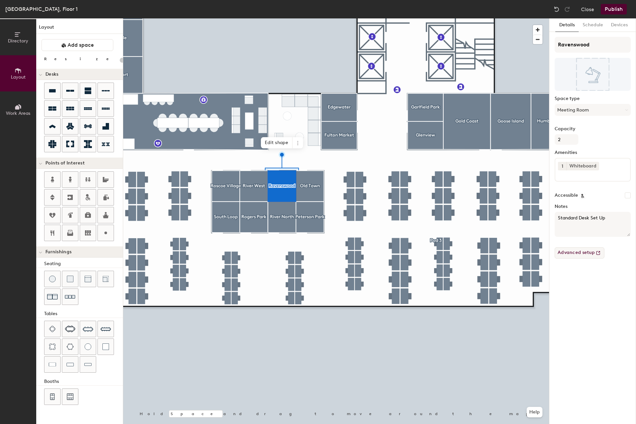
click at [570, 250] on button "Advanced setup" at bounding box center [580, 253] width 50 height 11
click at [582, 252] on button "Advanced setup" at bounding box center [580, 253] width 50 height 11
click at [569, 140] on input "2" at bounding box center [567, 139] width 24 height 11
click at [336, 18] on div at bounding box center [336, 18] width 426 height 0
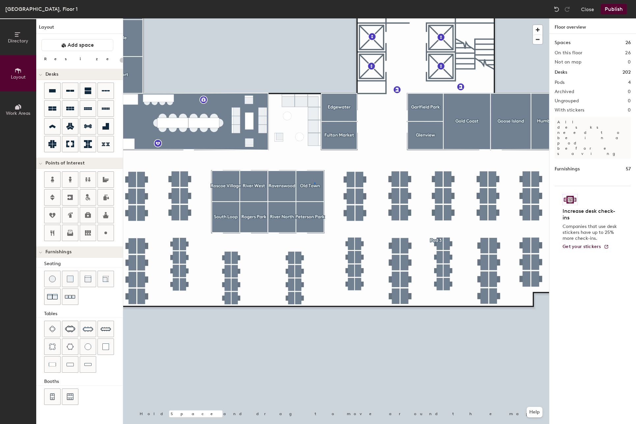
click at [314, 18] on div at bounding box center [336, 18] width 426 height 0
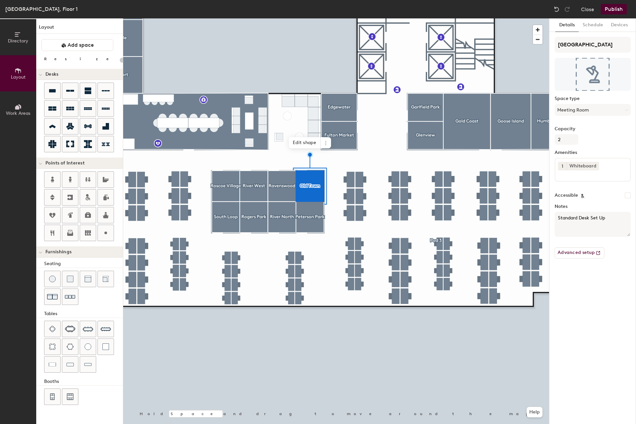
type input "20"
click at [558, 218] on textarea "Standard Desk Set Up" at bounding box center [593, 224] width 76 height 25
type textarea "PStandard Desk Set Up"
type input "20"
type textarea "PaiStandard Desk Set Up"
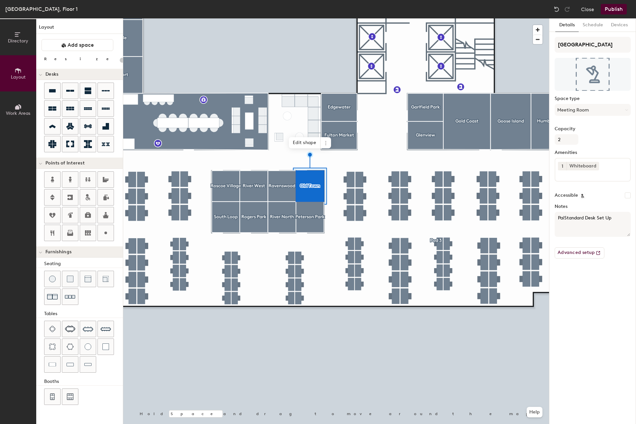
type input "20"
type textarea "PairiStandard Desk Set Up"
type input "20"
type textarea "Pairing Standard Desk Set Up"
type input "20"
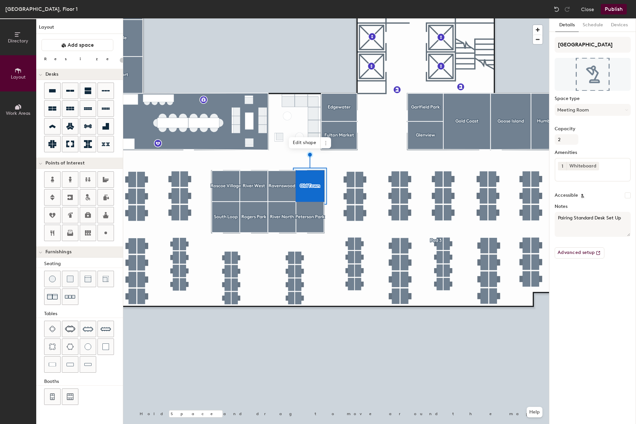
type textarea "Pairing RStandard Desk Set Up"
type input "20"
type textarea "Pairing RoomStandard Desk Set Up"
type input "20"
type textarea "Pairing Room Standard Desk Set Up"
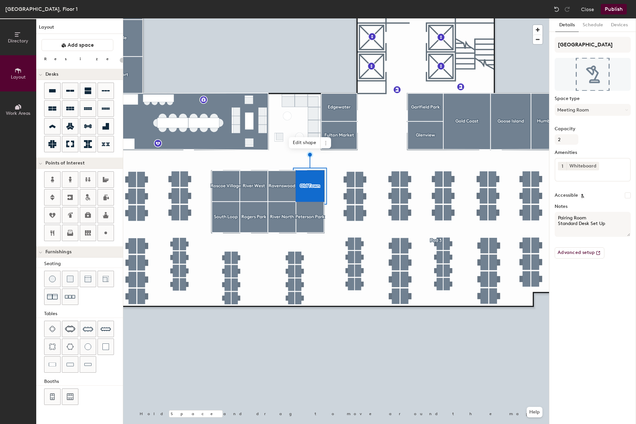
type input "20"
click at [562, 221] on textarea "Pairing Room Standard Desk Set Up" at bounding box center [593, 224] width 76 height 25
click at [562, 216] on textarea "Pairing Room Standard Desk Set Up" at bounding box center [593, 224] width 76 height 25
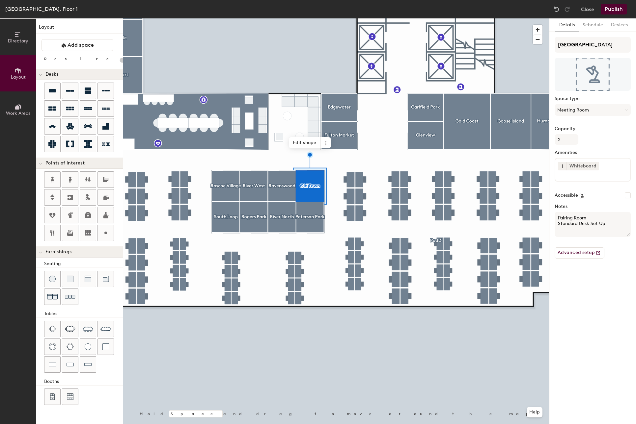
type textarea "Pairing Room Standard Desk Set Up"
click at [314, 18] on div at bounding box center [336, 18] width 426 height 0
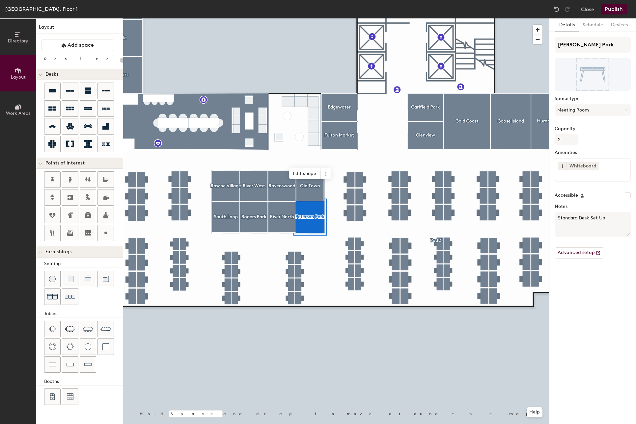
type input "20"
click at [558, 219] on textarea "Standard Desk Set Up" at bounding box center [593, 224] width 76 height 25
paste textarea "Pairing"
type textarea "PairingStandard Desk Set Up"
type input "20"
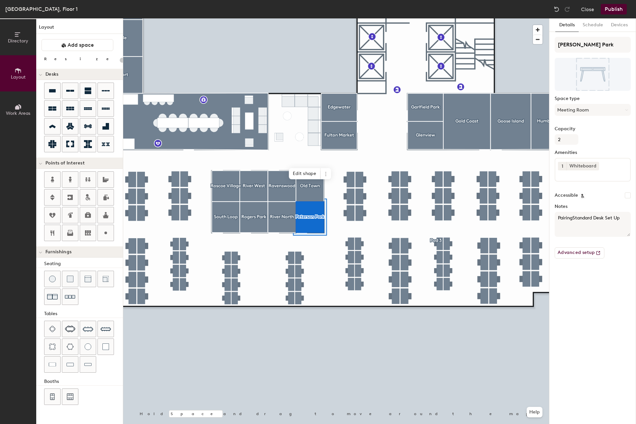
type textarea "Pairing Standard Desk Set Up"
type input "20"
click at [569, 219] on textarea "Pairing Standard Desk Set Up" at bounding box center [593, 224] width 76 height 25
paste textarea
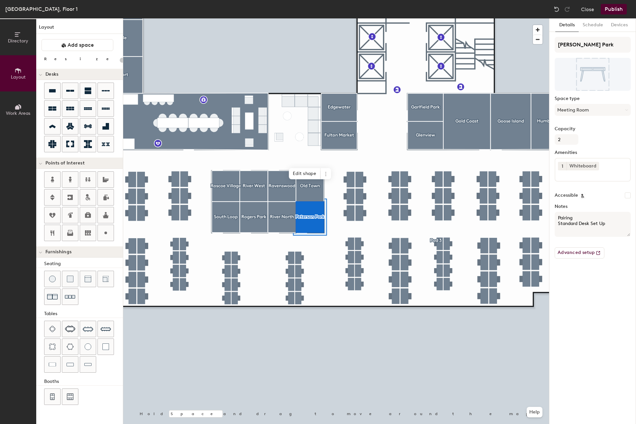
type textarea "Pairing Standard Desk Set Up"
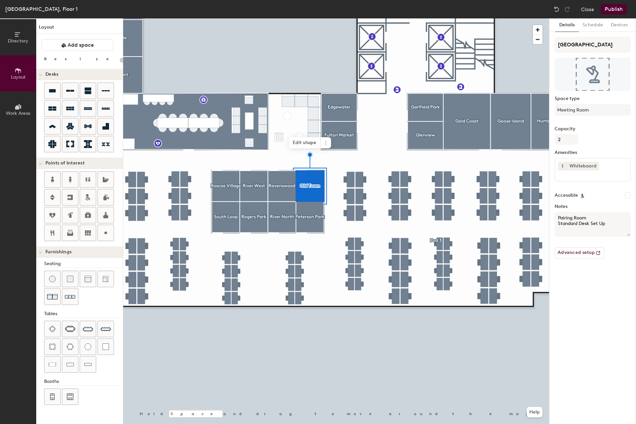
click at [578, 217] on textarea "Pairing Room Standard Desk Set Up" at bounding box center [593, 224] width 76 height 25
click at [304, 18] on div at bounding box center [336, 18] width 426 height 0
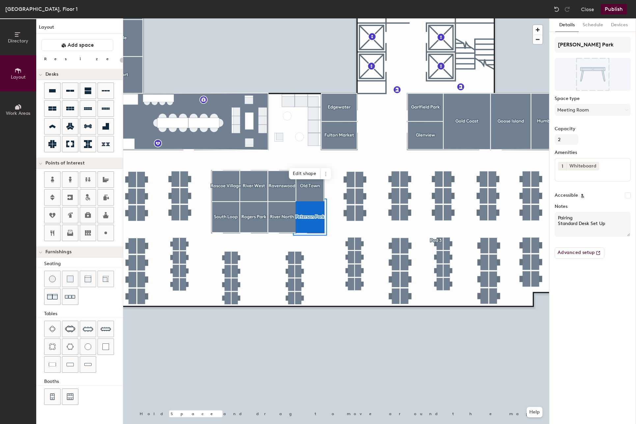
type input "20"
click at [560, 220] on textarea "Pairing Standard Desk Set Up" at bounding box center [593, 224] width 76 height 25
paste textarea "Room"
type textarea "Pairing Room Standard Desk Set Up"
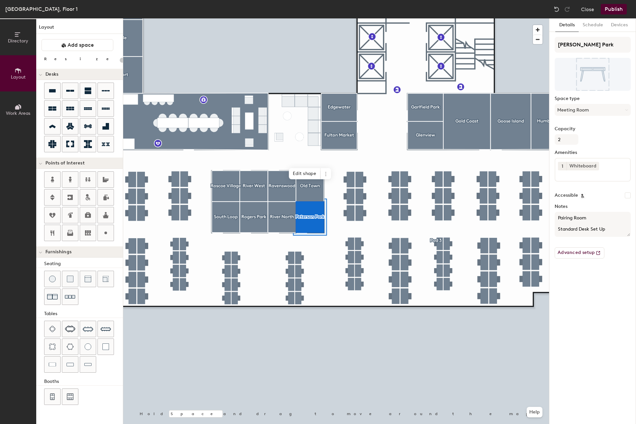
type input "20"
type textarea "Pairing Room Standard Desk Set Up"
type input "20"
type textarea "Pairing Room Standard Desk Set Up"
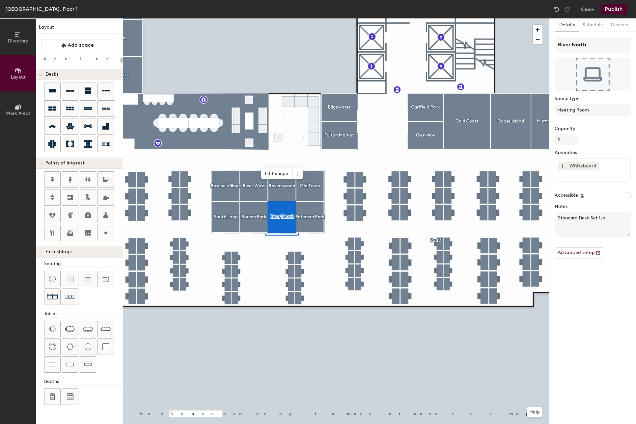
type input "20"
click at [558, 217] on textarea "Standard Desk Set Up" at bounding box center [593, 224] width 76 height 25
paste textarea "Pairing Room"
type textarea "Pairing Room Standard Desk Set Up"
type input "20"
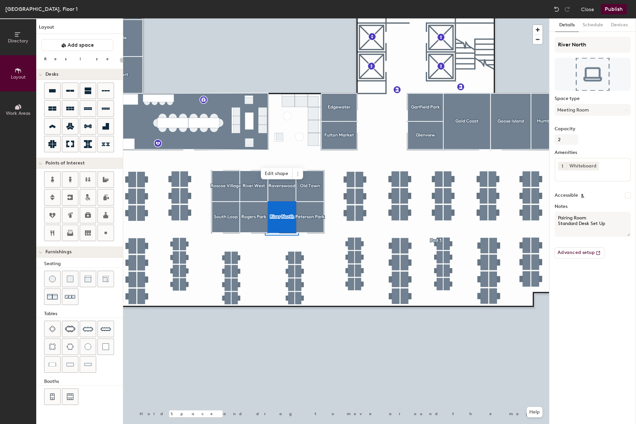
type textarea "Pairing Room Standard Desk Set Up"
click at [289, 18] on div at bounding box center [336, 18] width 426 height 0
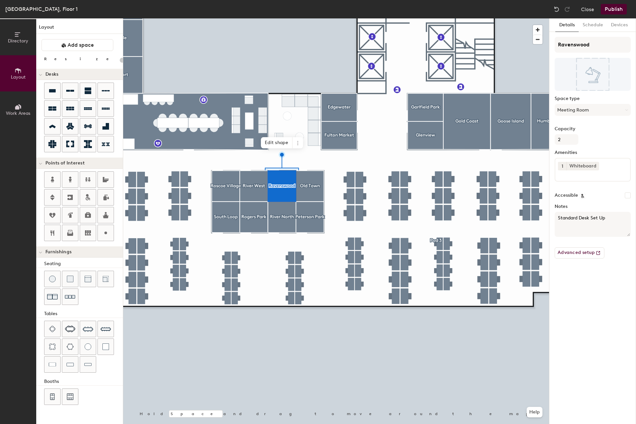
type input "20"
click at [557, 217] on textarea "Standard Desk Set Up" at bounding box center [593, 224] width 76 height 25
paste textarea "Pairing Room"
type textarea "Pairing Room Standard Desk Set Up"
type input "20"
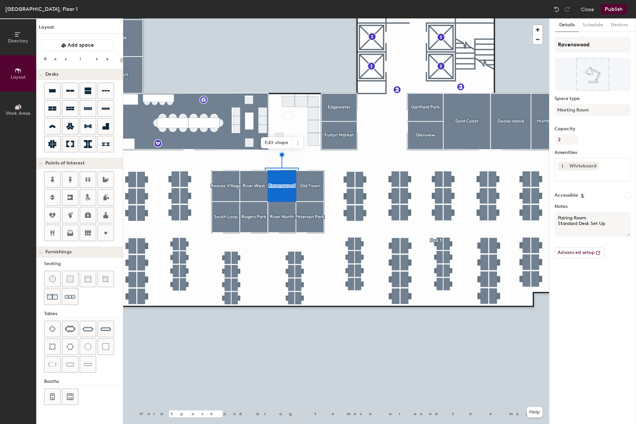
type textarea "Pairing Room Standard Desk Set Up"
click at [251, 18] on div at bounding box center [336, 18] width 426 height 0
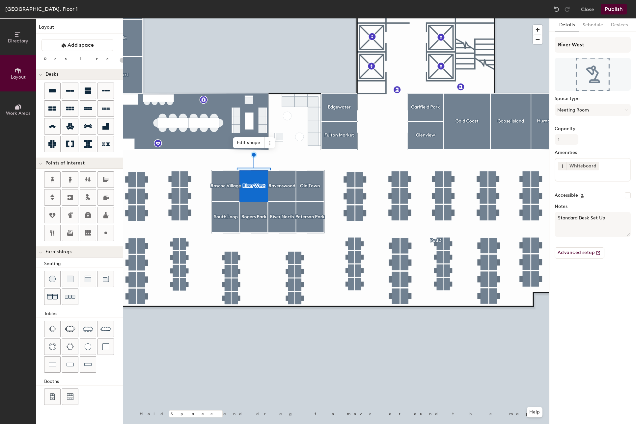
type input "20"
click at [558, 216] on textarea "Standard Desk Set Up" at bounding box center [593, 224] width 76 height 25
paste textarea "Pairing Room"
type textarea "Pairing Room Standard Desk Set Up"
type input "20"
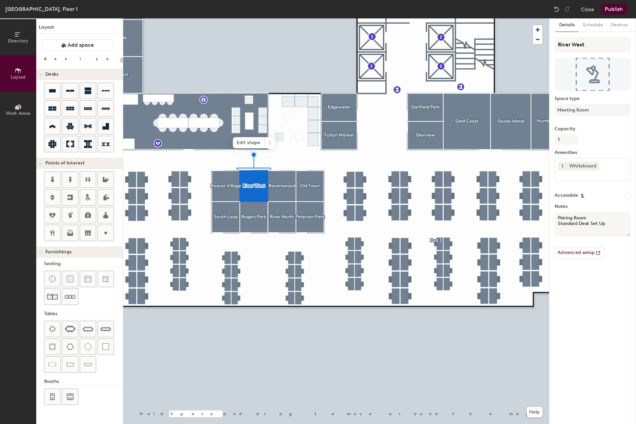
type textarea "Pairing Room Standard Desk Set Up"
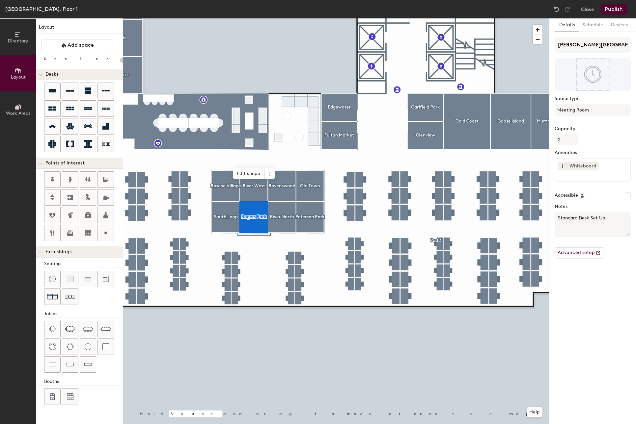
type input "20"
click at [558, 216] on textarea "Standard Desk Set Up" at bounding box center [593, 224] width 76 height 25
paste textarea "Pairing Room"
type textarea "Pairing Room Standard Desk Set Up"
type input "20"
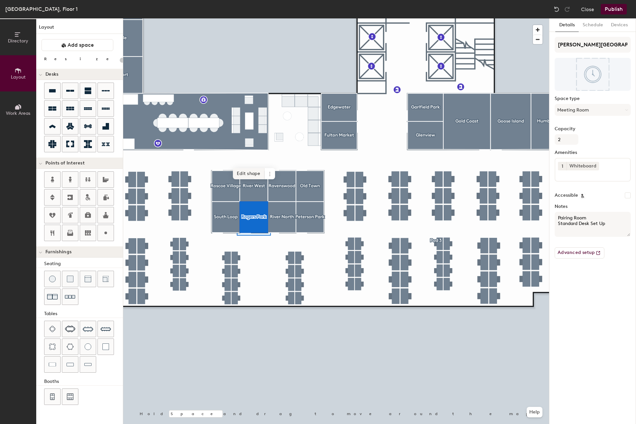
type textarea "Pairing Room Standard Desk Set Up"
click at [237, 18] on div at bounding box center [336, 18] width 426 height 0
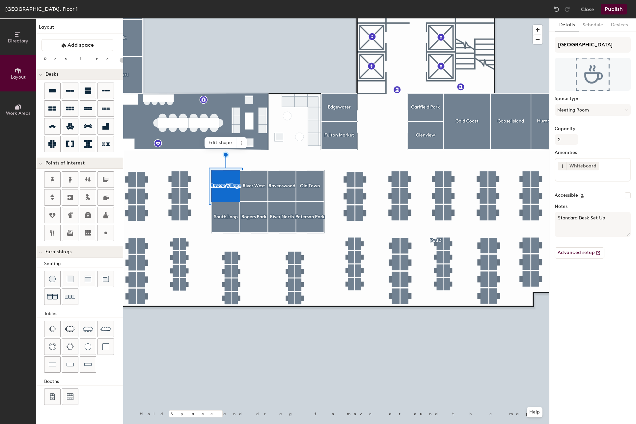
type input "20"
click at [557, 217] on textarea "Standard Desk Set Up" at bounding box center [593, 224] width 76 height 25
paste textarea "Pairing Room"
type textarea "Pairing Room Standard Desk Set Up"
type input "20"
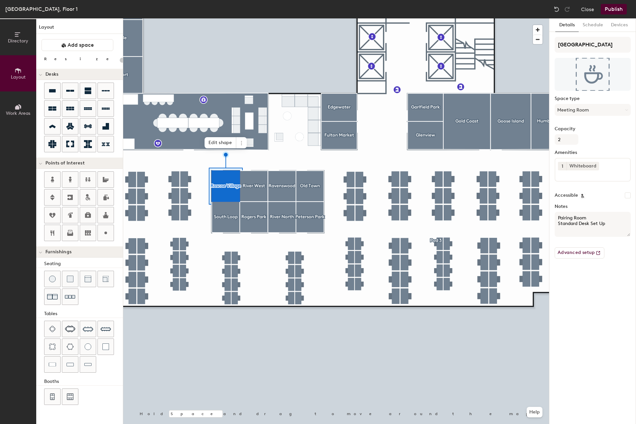
type textarea "Pairing Room Standard Desk Set Up"
click at [233, 18] on div at bounding box center [336, 18] width 426 height 0
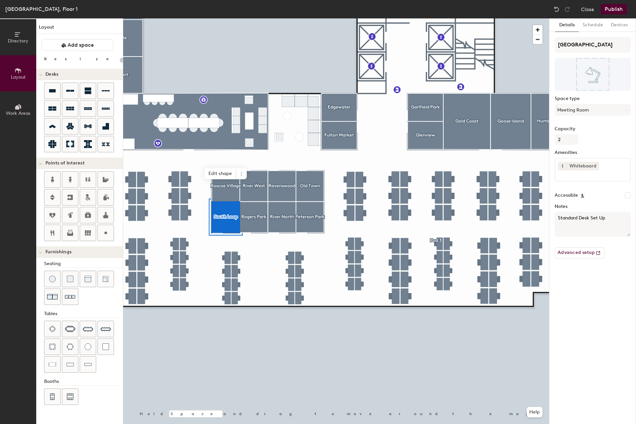
type input "20"
click at [557, 216] on textarea "Standard Desk Set Up" at bounding box center [593, 224] width 76 height 25
paste textarea "Pairing Room"
type textarea "Pairing Room Standard Desk Set Up"
type input "20"
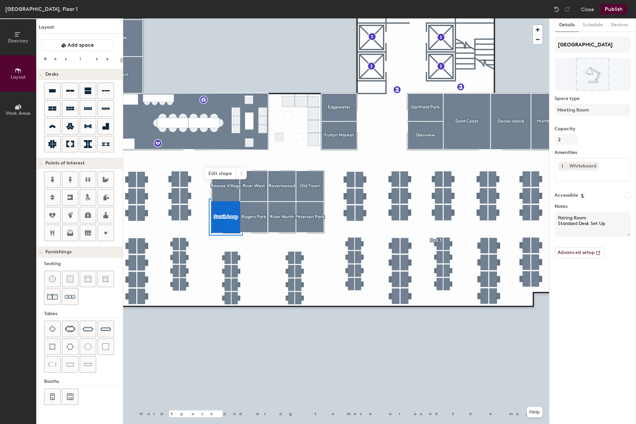
type textarea "Pairing Room Standard Desk Set Up"
click at [610, 15] on div "Dublin, Floor 1 Close Publish" at bounding box center [318, 9] width 636 height 18
click at [615, 9] on button "Publish" at bounding box center [614, 9] width 26 height 11
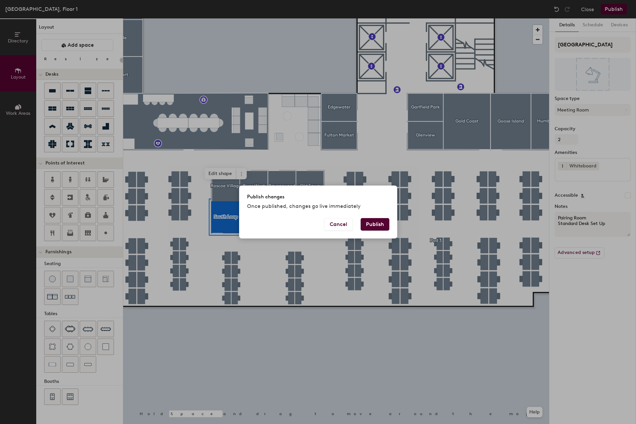
click at [372, 227] on button "Publish" at bounding box center [375, 224] width 29 height 13
type input "20"
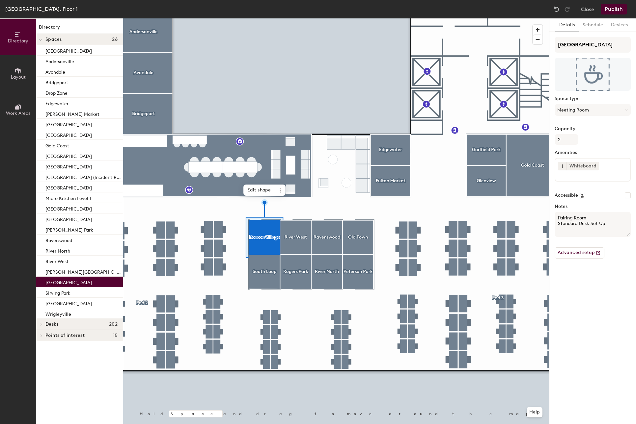
click at [588, 216] on textarea "Pairing Room Standard Desk Set Up" at bounding box center [593, 224] width 76 height 25
type textarea "Pairing Room; Standard Desk Set Up"
click at [254, 18] on div at bounding box center [336, 18] width 426 height 0
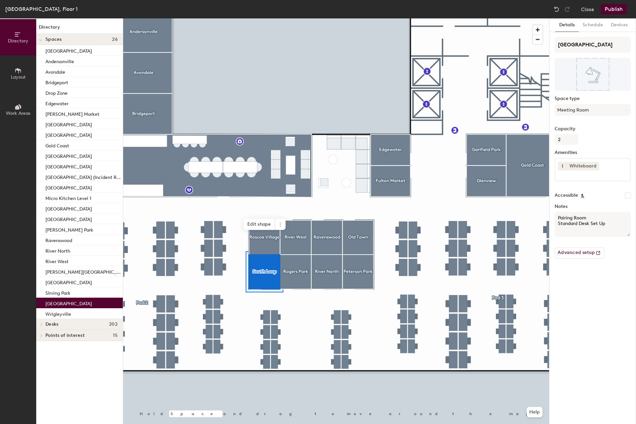
click at [590, 216] on textarea "Pairing Room Standard Desk Set Up" at bounding box center [593, 224] width 76 height 25
type textarea "Pairing Room; Standard Desk Set Up"
click at [294, 18] on div at bounding box center [336, 18] width 426 height 0
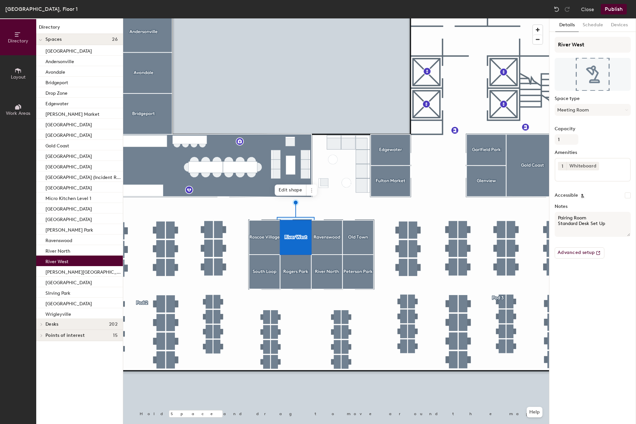
click at [586, 217] on textarea "Pairing Room Standard Desk Set Up" at bounding box center [593, 224] width 76 height 25
type textarea "Pairing Room; Standard Desk Set Up"
click at [604, 107] on button "Meeting Room" at bounding box center [593, 110] width 76 height 12
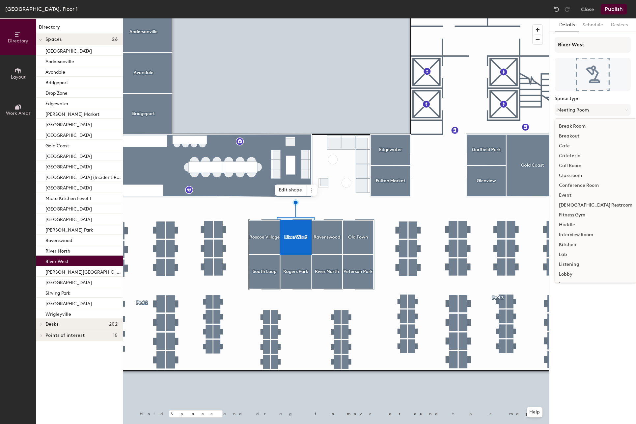
click at [309, 18] on div at bounding box center [336, 18] width 426 height 0
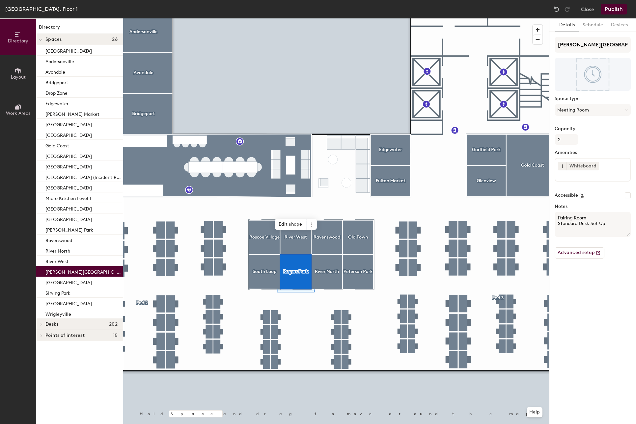
click at [596, 218] on textarea "Pairing Room Standard Desk Set Up" at bounding box center [593, 224] width 76 height 25
type textarea "Pairing Room; Standard Desk Set Up"
click at [329, 18] on div at bounding box center [336, 18] width 426 height 0
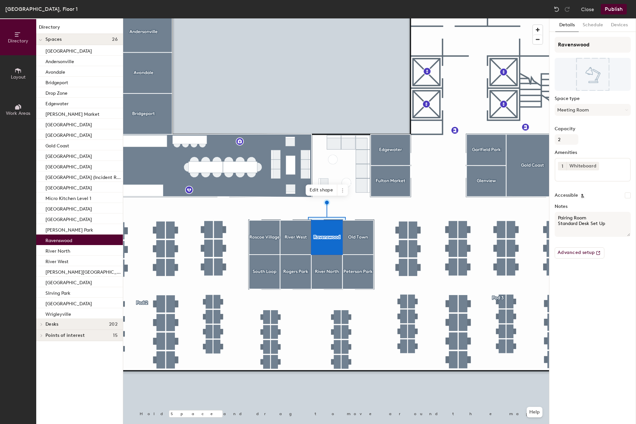
click at [594, 217] on textarea "Pairing Room Standard Desk Set Up" at bounding box center [593, 224] width 76 height 25
type textarea "Pairing Room; Standard Desk Set Up"
click at [351, 18] on div at bounding box center [336, 18] width 426 height 0
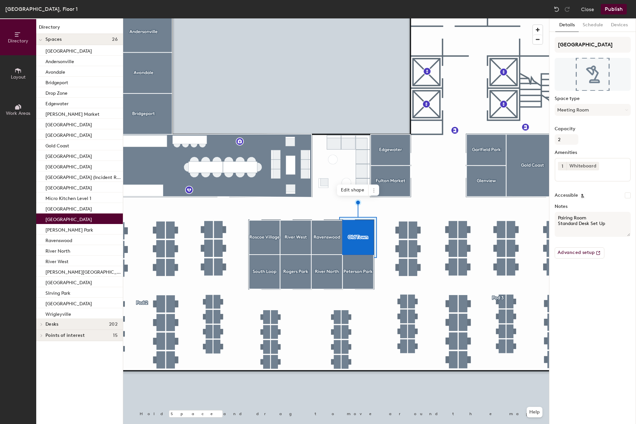
click at [587, 215] on textarea "Pairing Room Standard Desk Set Up" at bounding box center [593, 224] width 76 height 25
click at [589, 219] on textarea "Pairing Room Standard Desk Set Up" at bounding box center [593, 224] width 76 height 25
type textarea "Pairing Room; Standard Desk Set Up"
click at [330, 18] on div at bounding box center [336, 18] width 426 height 0
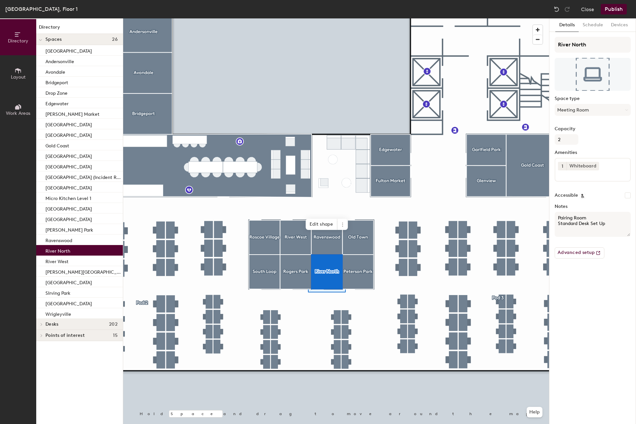
click at [591, 217] on textarea "Pairing Room Standard Desk Set Up" at bounding box center [593, 224] width 76 height 25
type textarea "Pairing Room; Standard Desk Set Up"
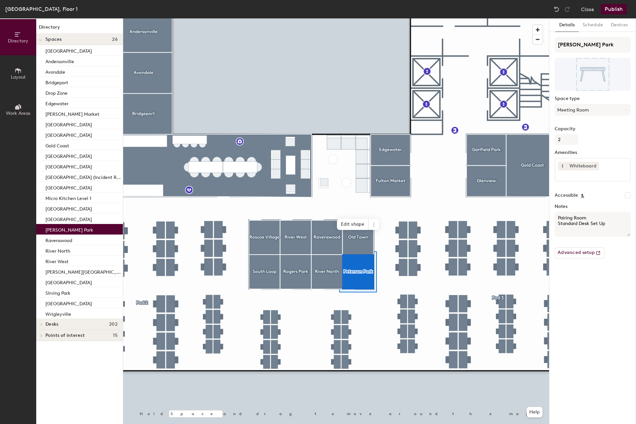
click at [591, 216] on textarea "Pairing Room Standard Desk Set Up" at bounding box center [593, 224] width 76 height 25
type textarea "Pairing Room; Standard Desk Set Up"
click at [611, 13] on button "Publish" at bounding box center [614, 9] width 26 height 11
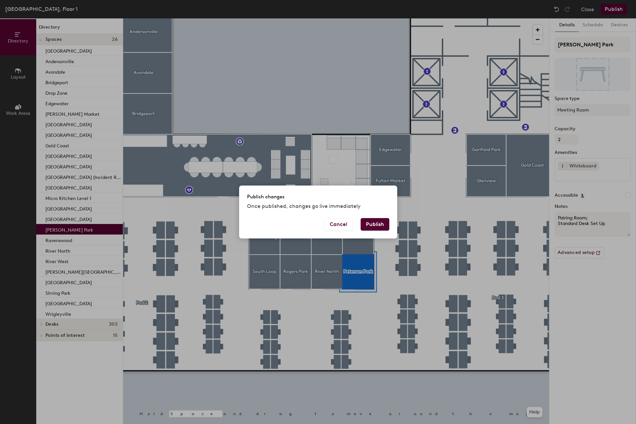
click at [373, 221] on button "Publish" at bounding box center [375, 224] width 29 height 13
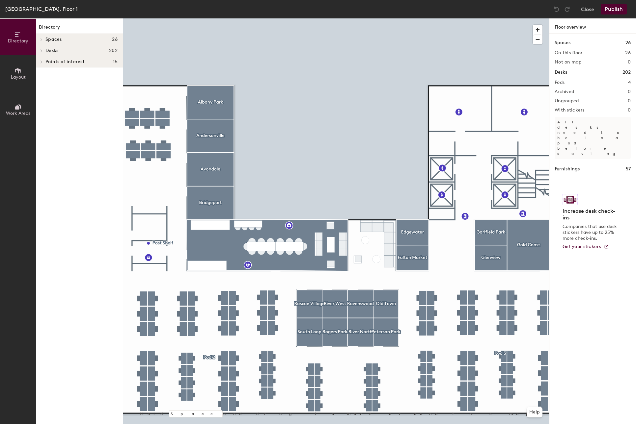
click at [12, 72] on button "Layout" at bounding box center [18, 73] width 36 height 36
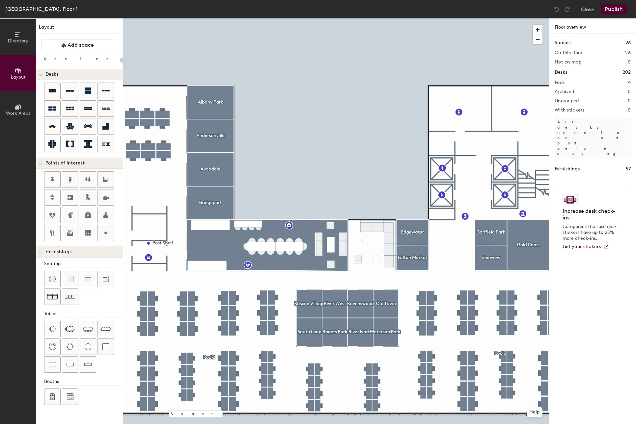
click at [410, 18] on div at bounding box center [336, 18] width 426 height 0
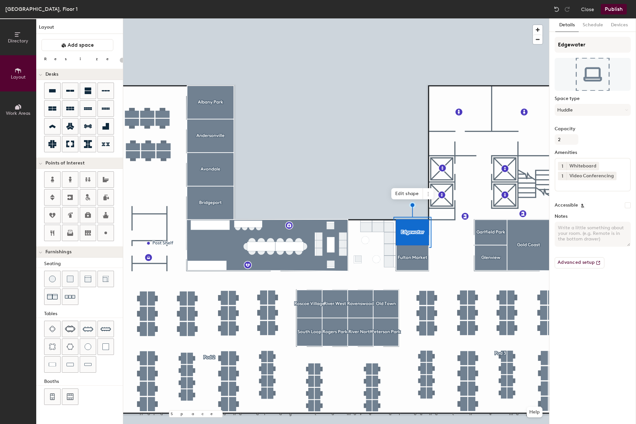
type input "20"
